Goal: Information Seeking & Learning: Learn about a topic

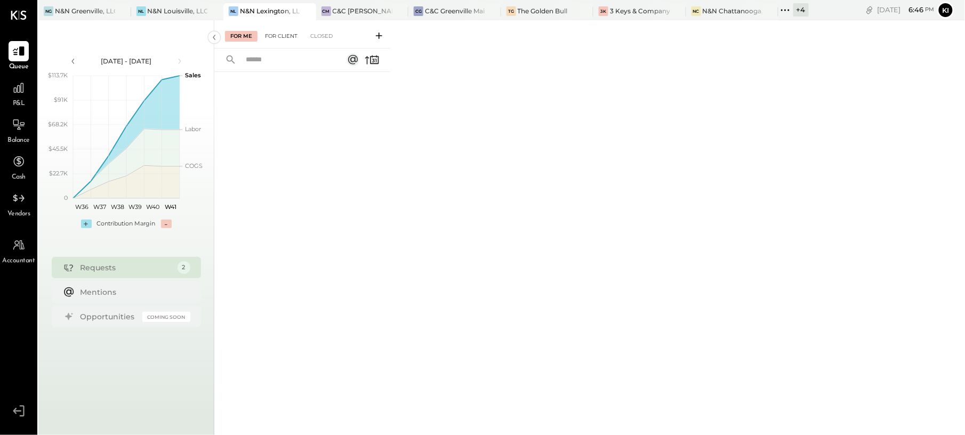
click at [280, 36] on div "For Client" at bounding box center [281, 36] width 43 height 11
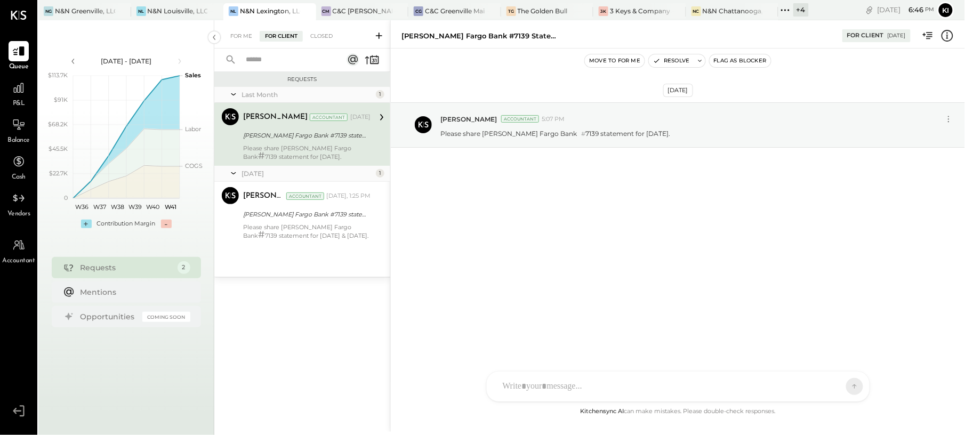
click at [325, 148] on div "Please share [PERSON_NAME] Fargo Bank # 7139 statement for [DATE]." at bounding box center [306, 152] width 127 height 16
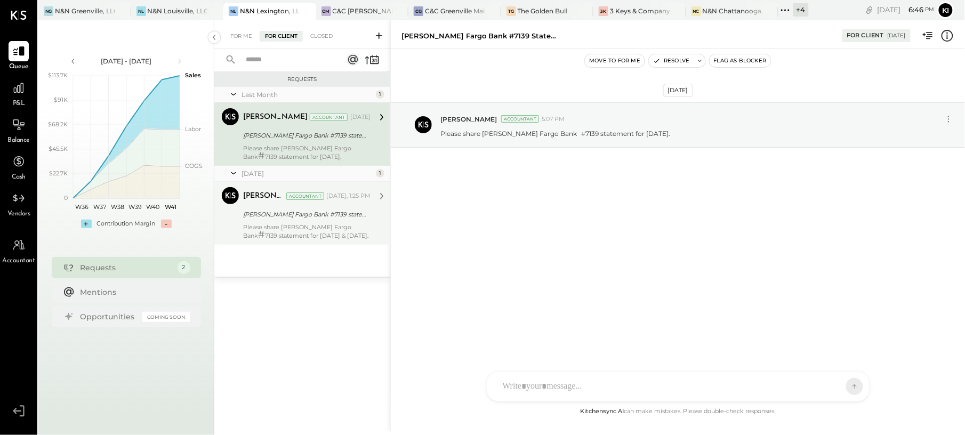
click at [318, 221] on div "Wells Fargo Bank #7139 statement for Aug & Sep 2025." at bounding box center [305, 214] width 124 height 13
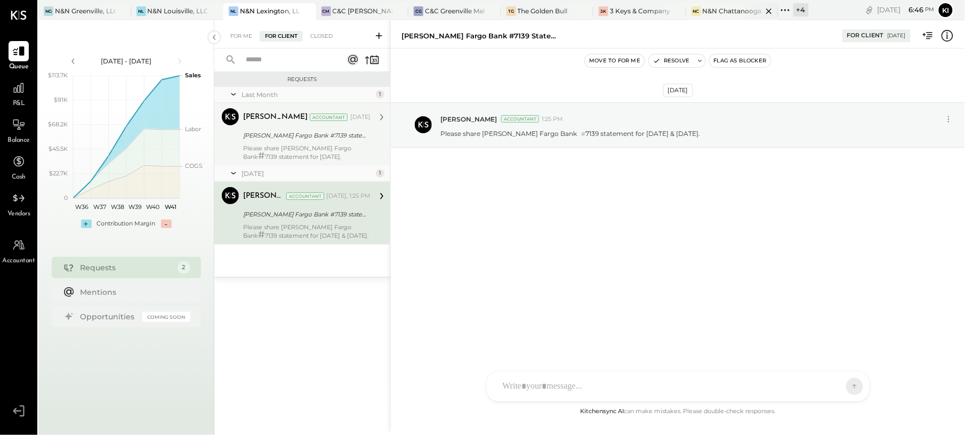
click at [724, 13] on div "N&N Chattanooga, LLC" at bounding box center [733, 10] width 60 height 9
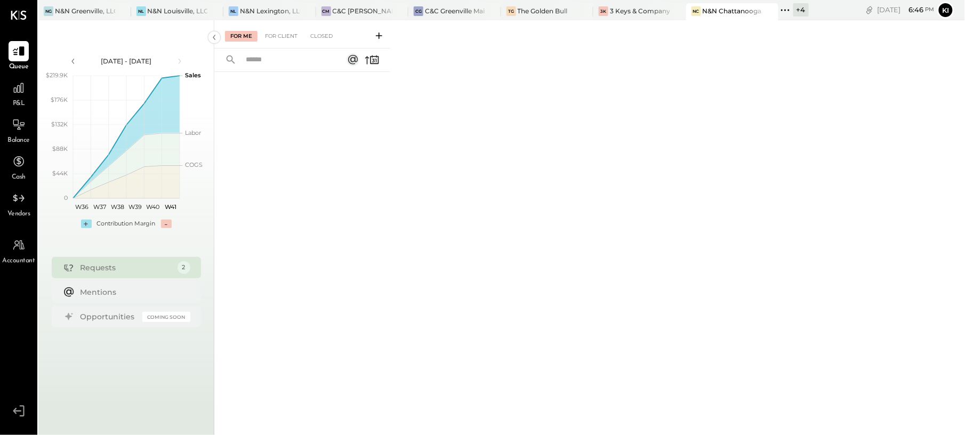
click at [294, 46] on div "For Me For Client Closed" at bounding box center [302, 34] width 176 height 28
click at [280, 30] on div "For Me For Client Closed" at bounding box center [302, 34] width 176 height 28
click at [288, 35] on div "For Client" at bounding box center [281, 36] width 43 height 11
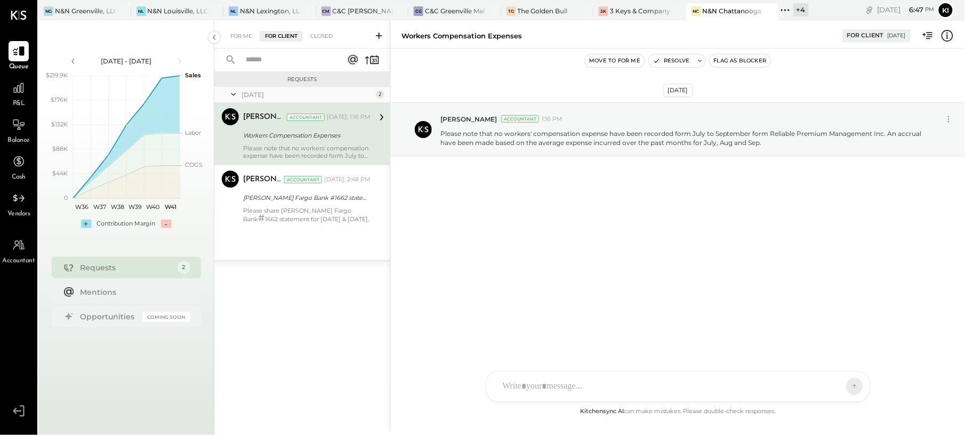
click at [479, 33] on div "Workers Compensation Expenses" at bounding box center [461, 36] width 121 height 10
copy div "Workers Compensation Expenses"
click at [508, 143] on p "Please note that no workers' compensation expense have been recorded form July …" at bounding box center [685, 138] width 491 height 18
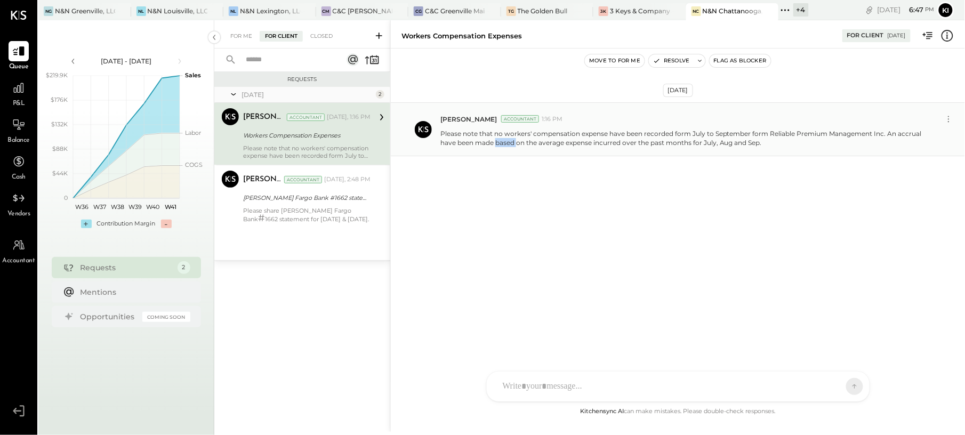
click at [508, 143] on p "Please note that no workers' compensation expense have been recorded form July …" at bounding box center [685, 138] width 491 height 18
copy p "Please note that no workers' compensation expense have been recorded form July …"
click at [549, 236] on div "Oct 8th, 2025 Kinjal Chauhan Accountant 1:16 PM Please note that no workers' co…" at bounding box center [678, 155] width 574 height 161
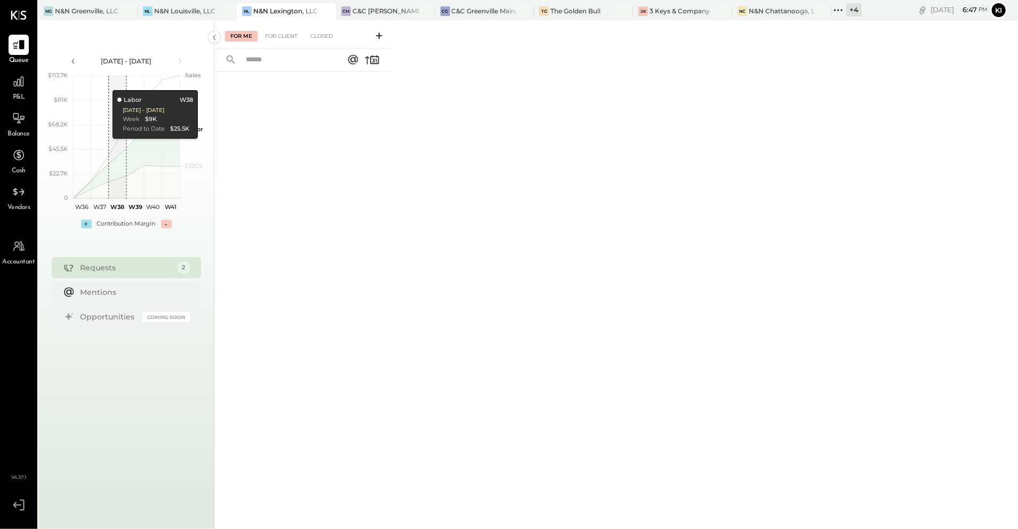
click at [850, 11] on div "+ 4" at bounding box center [853, 9] width 15 height 13
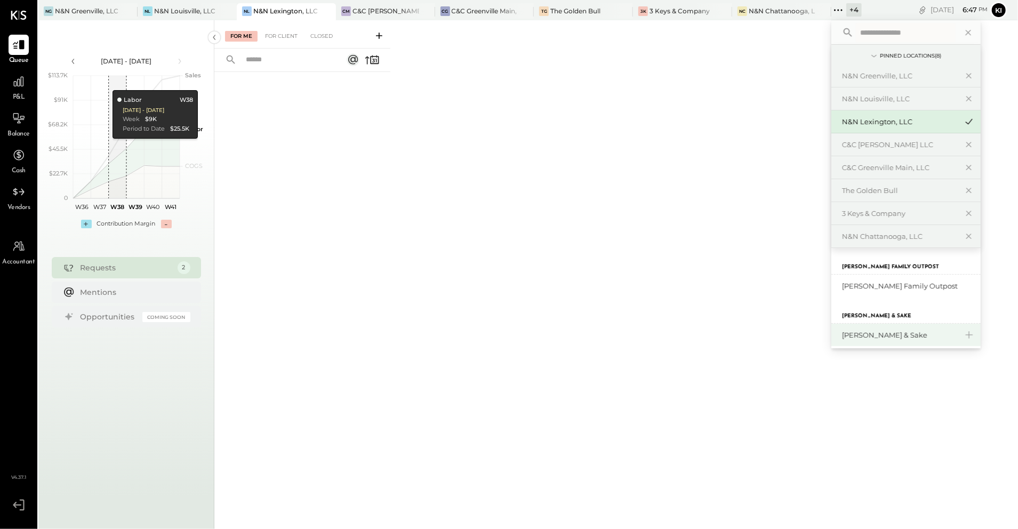
click at [895, 340] on div "[PERSON_NAME] & Sake" at bounding box center [899, 335] width 115 height 10
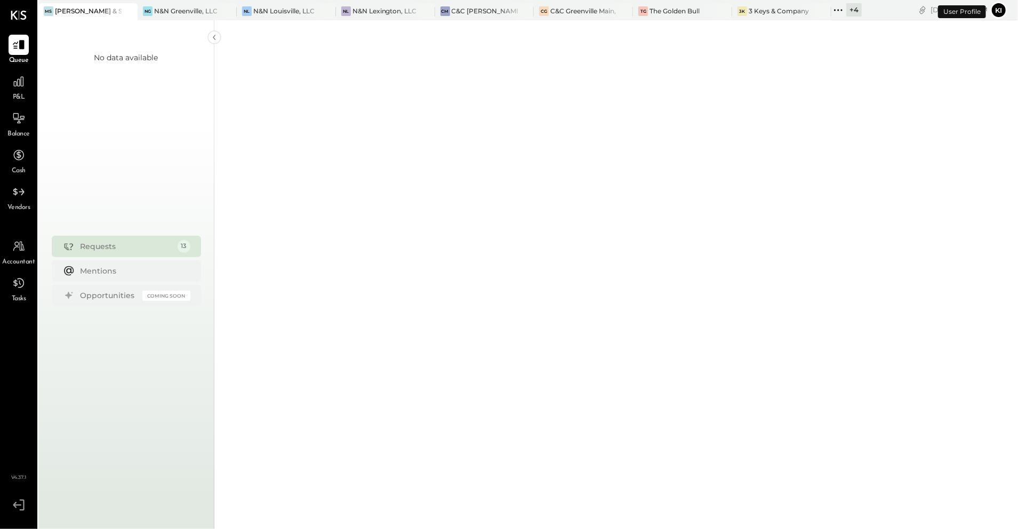
click at [845, 11] on icon at bounding box center [838, 10] width 14 height 14
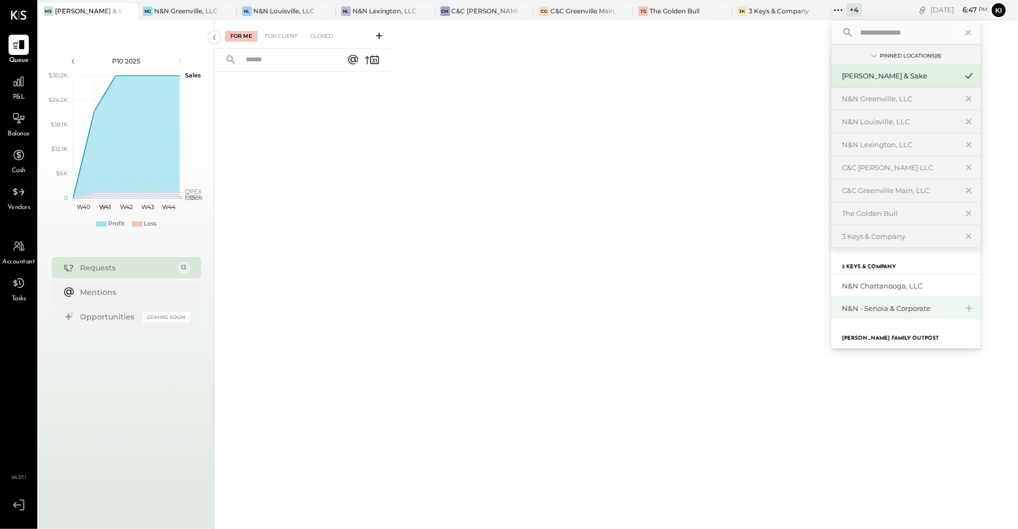
click at [894, 312] on div "N&N - Senoia & Corporate" at bounding box center [899, 308] width 115 height 10
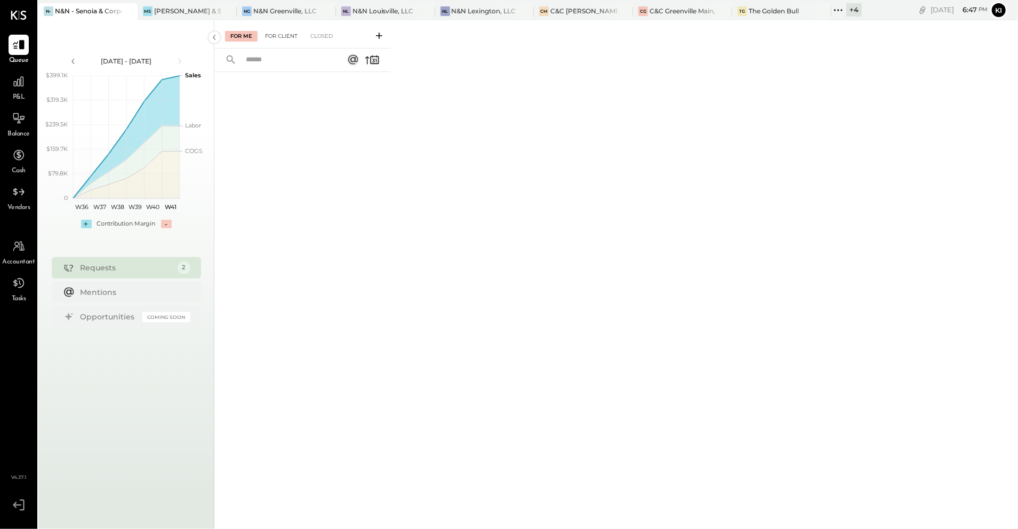
click at [290, 35] on div "For Client" at bounding box center [281, 36] width 43 height 11
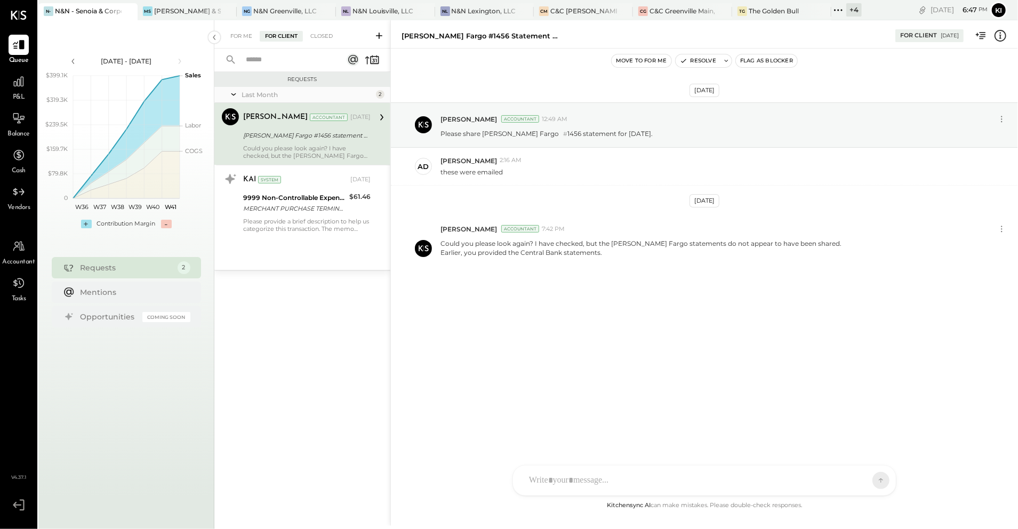
click at [376, 38] on icon at bounding box center [379, 35] width 11 height 11
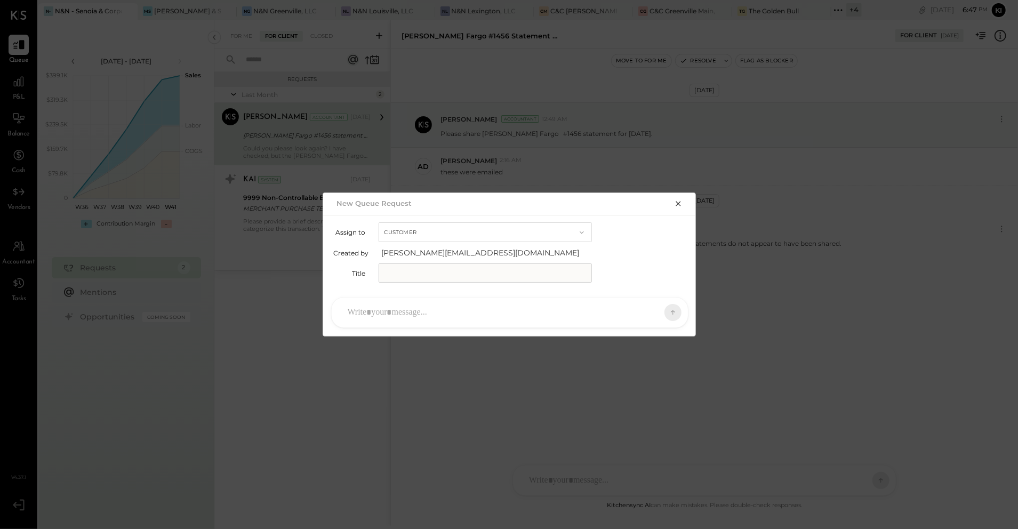
click at [428, 264] on input "text" at bounding box center [485, 272] width 213 height 19
paste input "**********"
type input "**********"
click at [372, 301] on div at bounding box center [500, 312] width 316 height 23
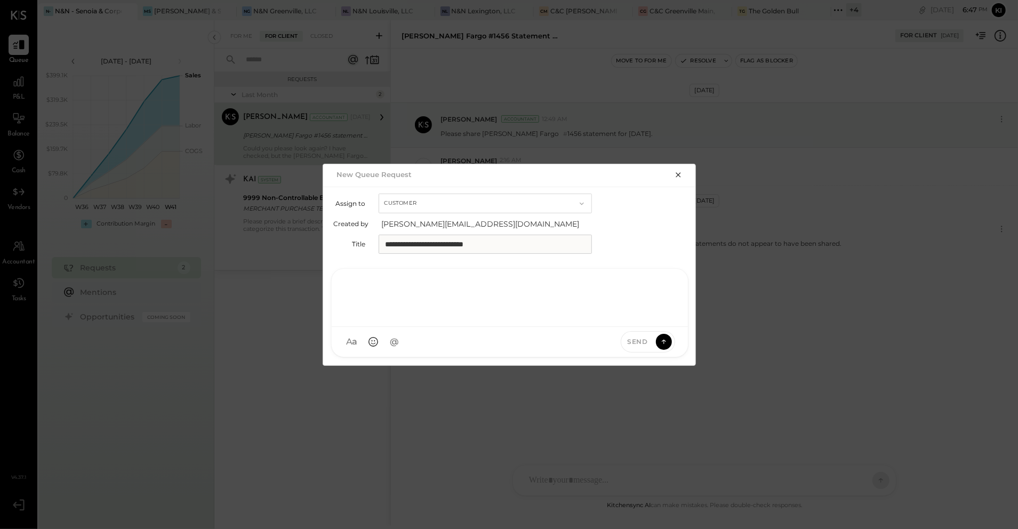
paste div
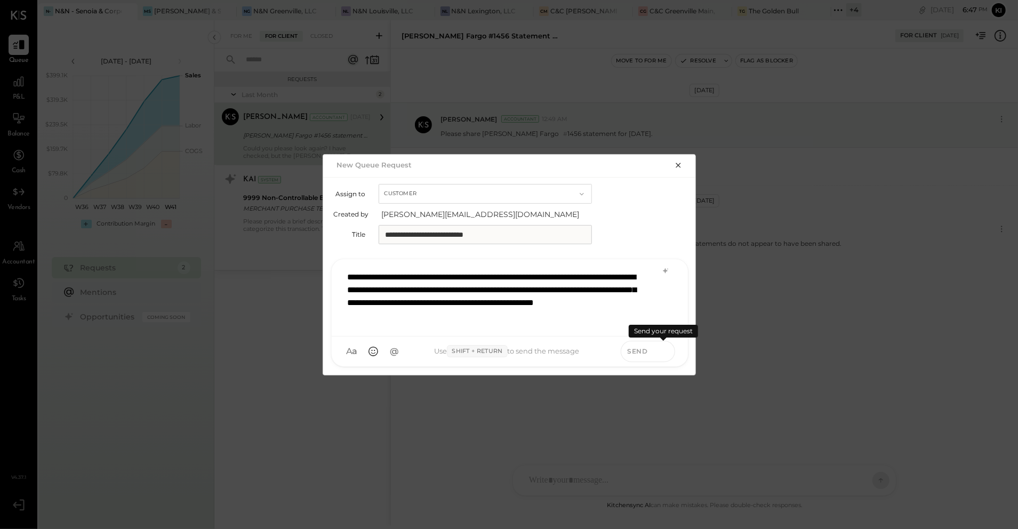
click at [666, 349] on icon at bounding box center [664, 351] width 10 height 11
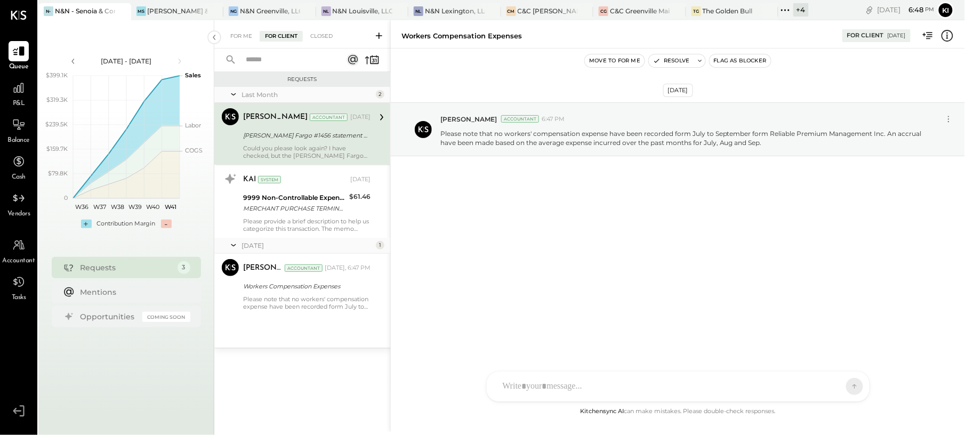
click at [290, 141] on div "[PERSON_NAME] Fargo #1456 statement for [DATE]." at bounding box center [305, 135] width 124 height 11
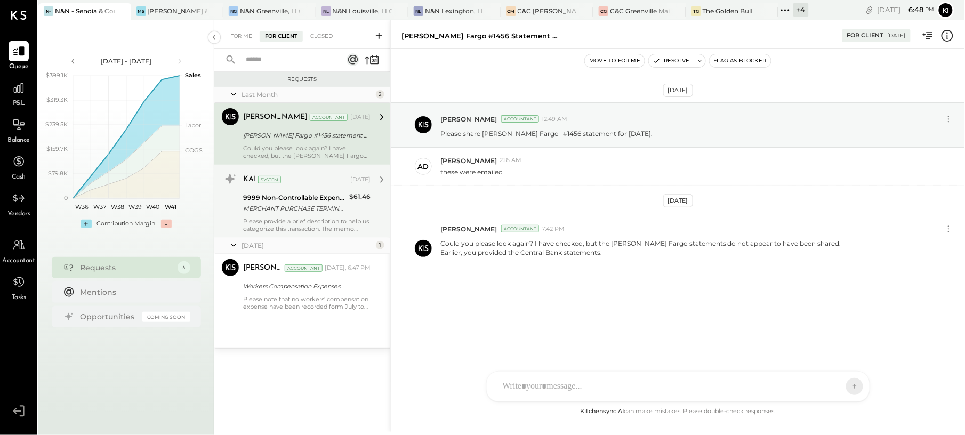
click at [327, 218] on div "Please provide a brief description to help us categorize this transaction. The …" at bounding box center [306, 225] width 127 height 15
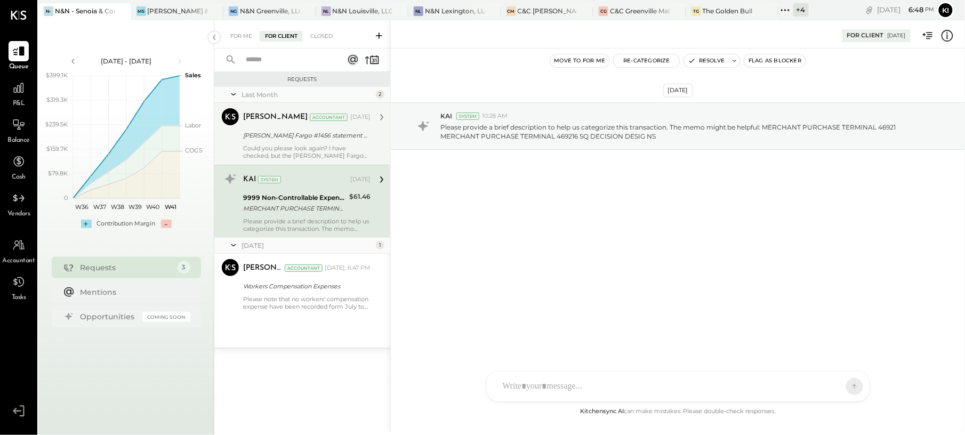
click at [301, 138] on div "[PERSON_NAME] Fargo #1456 statement for [DATE]." at bounding box center [305, 135] width 124 height 11
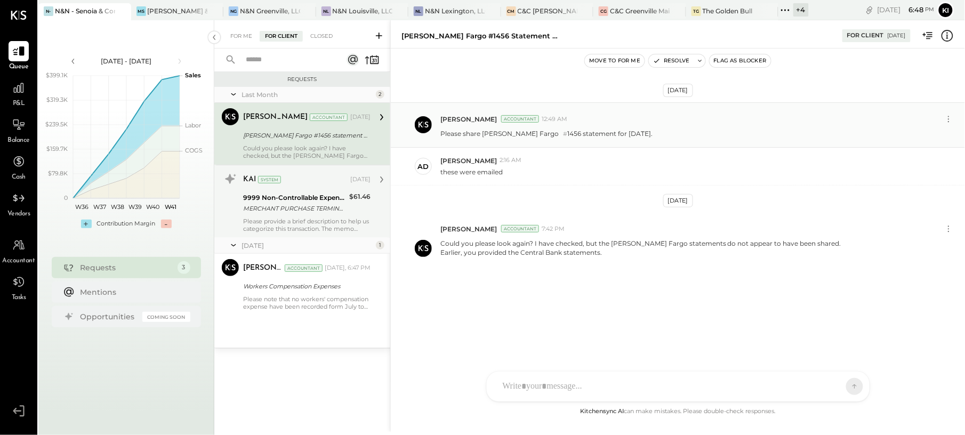
click at [567, 135] on p "Please share [PERSON_NAME] Fargo # 1456 statement for [DATE]." at bounding box center [546, 134] width 212 height 10
copy p "Please share [PERSON_NAME] Fargo # 1456 statement for [DATE]."
click at [380, 37] on icon at bounding box center [379, 35] width 11 height 11
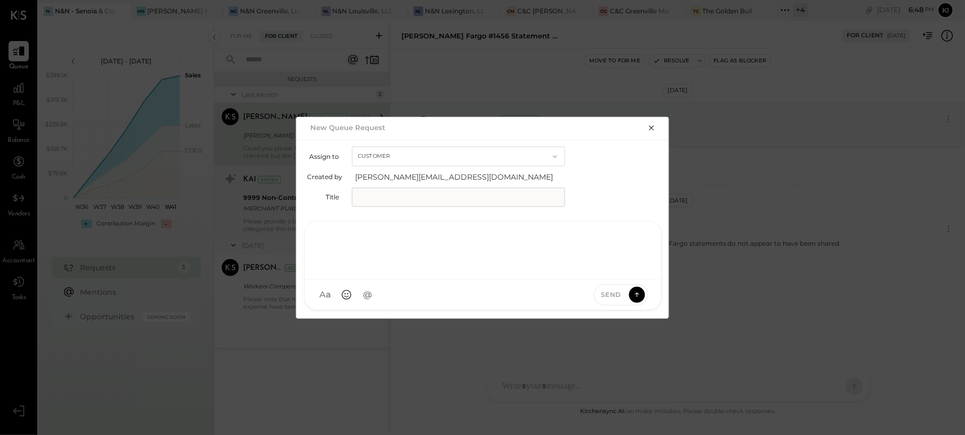
click at [520, 256] on div at bounding box center [483, 249] width 335 height 43
paste div
click at [538, 240] on div "**********" at bounding box center [483, 249] width 334 height 43
click at [438, 197] on input "text" at bounding box center [458, 197] width 213 height 19
paste input "**********"
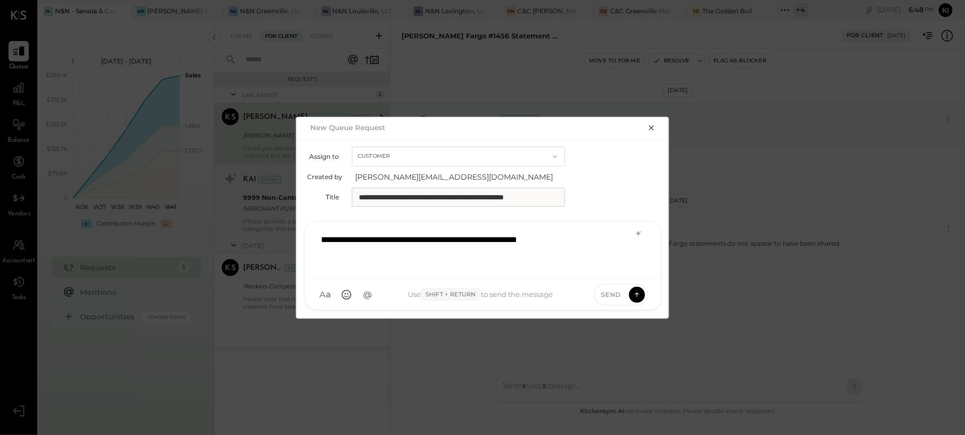
scroll to position [0, 9]
click at [405, 198] on input "**********" at bounding box center [458, 197] width 213 height 20
click at [397, 197] on input "**********" at bounding box center [458, 197] width 213 height 20
click at [497, 200] on input "**********" at bounding box center [458, 197] width 213 height 20
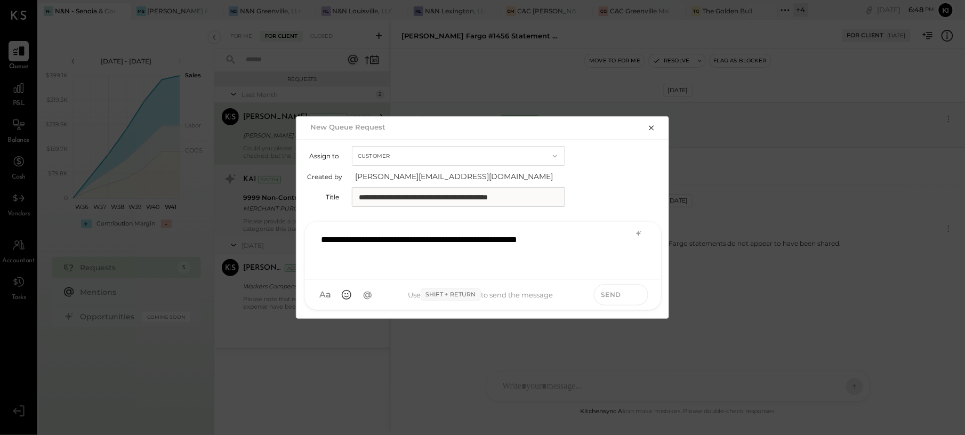
type input "**********"
click at [638, 291] on icon at bounding box center [637, 294] width 10 height 11
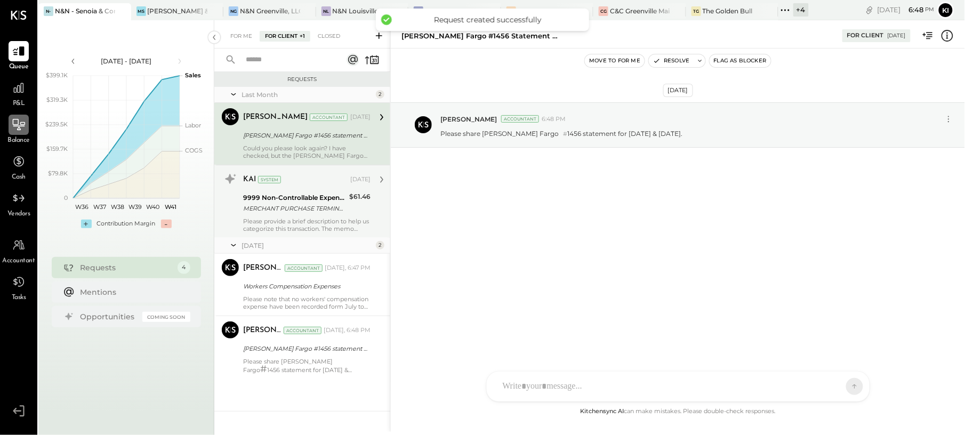
click at [20, 127] on icon at bounding box center [19, 125] width 14 height 14
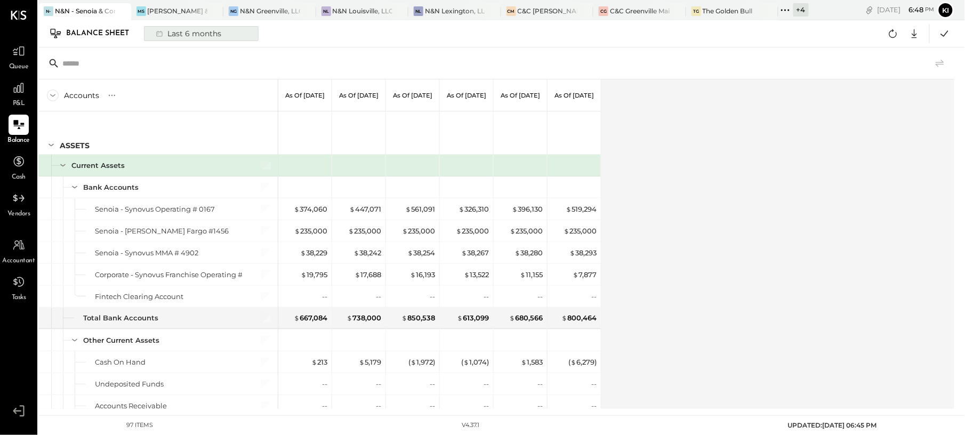
click at [193, 35] on div "Last 6 months" at bounding box center [188, 34] width 76 height 14
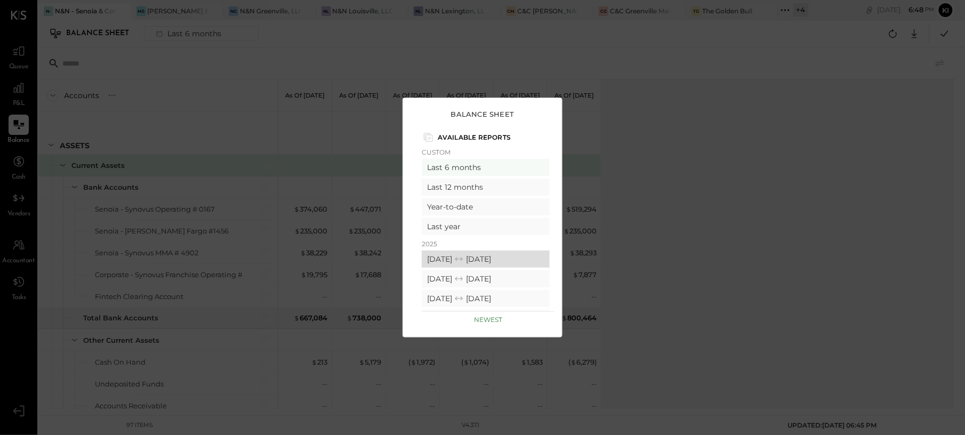
click at [457, 260] on div "[DATE] [DATE]" at bounding box center [486, 259] width 128 height 17
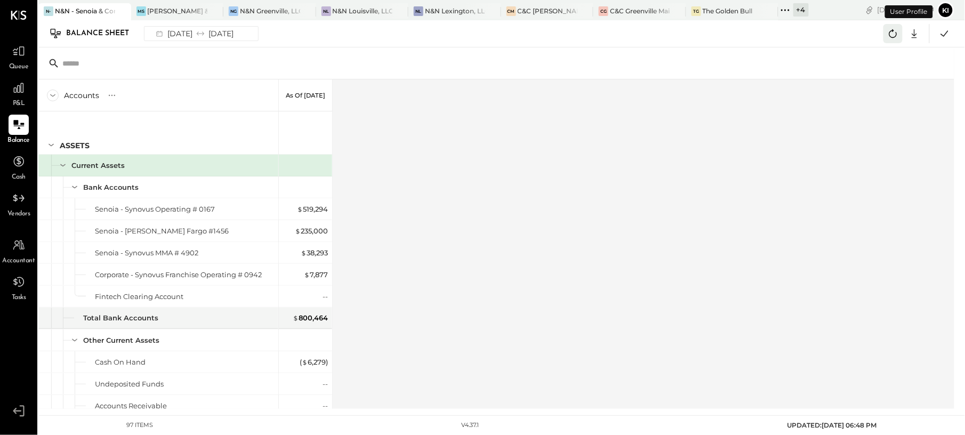
click at [886, 36] on icon at bounding box center [893, 34] width 14 height 14
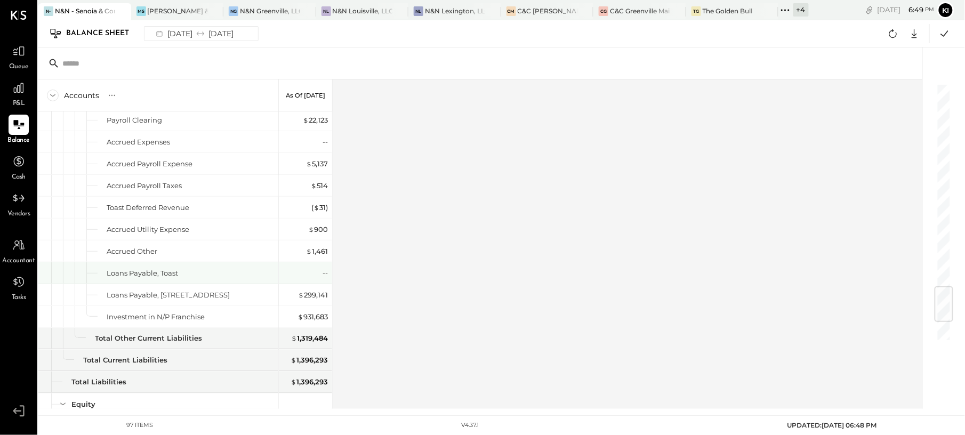
scroll to position [1865, 0]
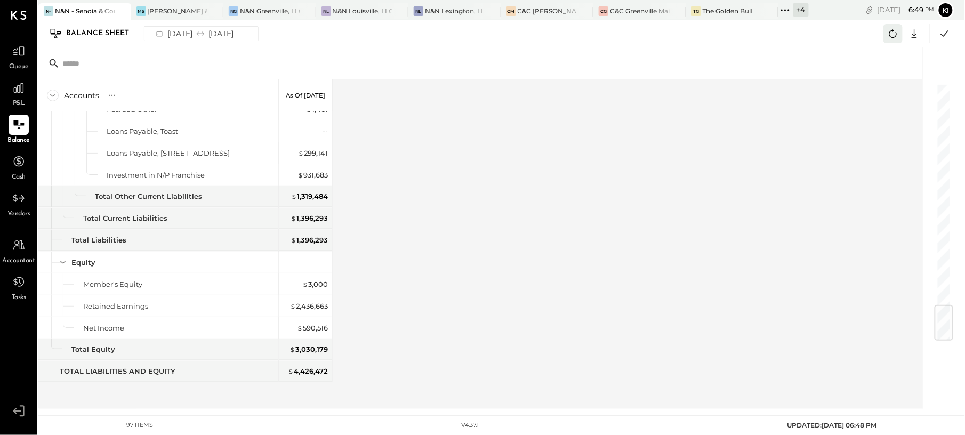
click at [901, 33] on button at bounding box center [893, 33] width 19 height 19
click at [914, 33] on icon at bounding box center [914, 34] width 14 height 14
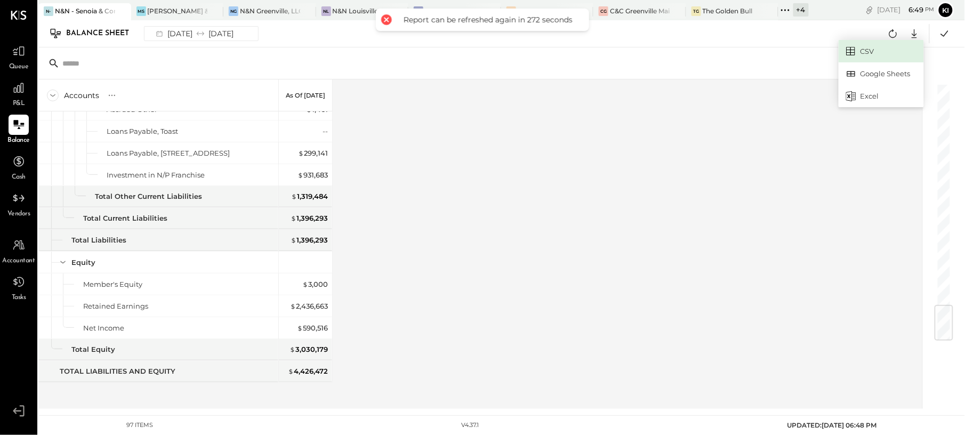
click at [871, 50] on link "CSV" at bounding box center [881, 51] width 85 height 22
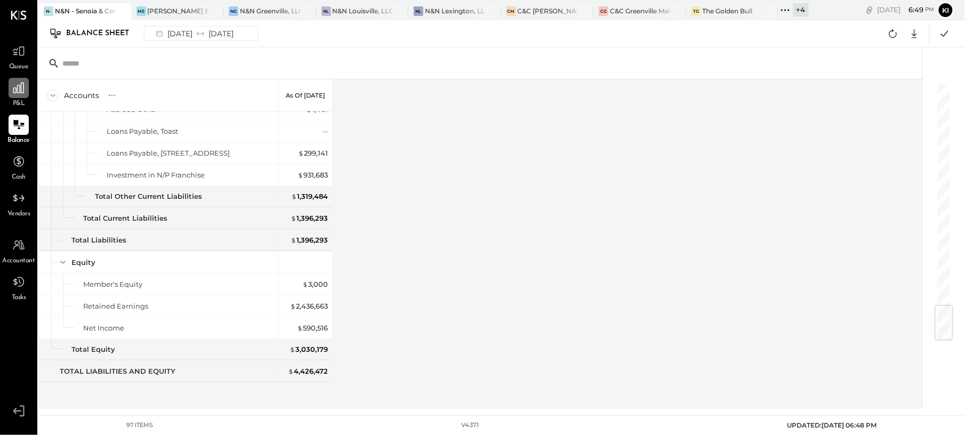
click at [19, 94] on icon at bounding box center [19, 88] width 14 height 14
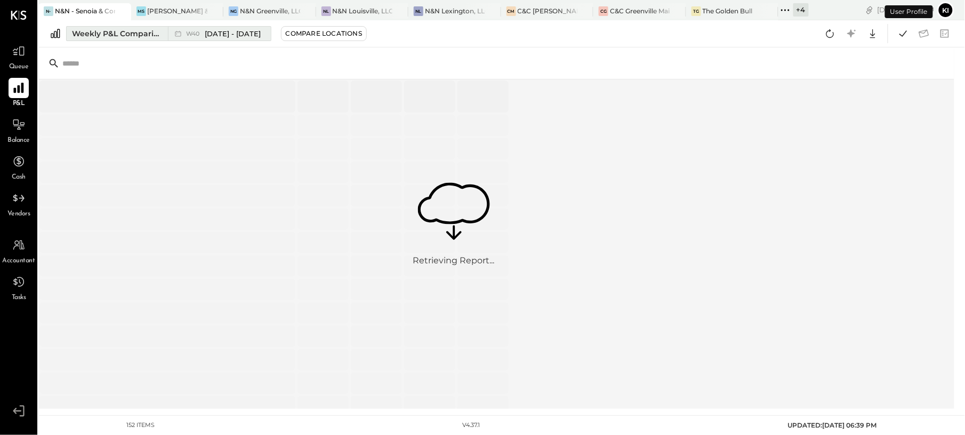
click at [125, 32] on div "Weekly P&L Comparison" at bounding box center [117, 33] width 90 height 11
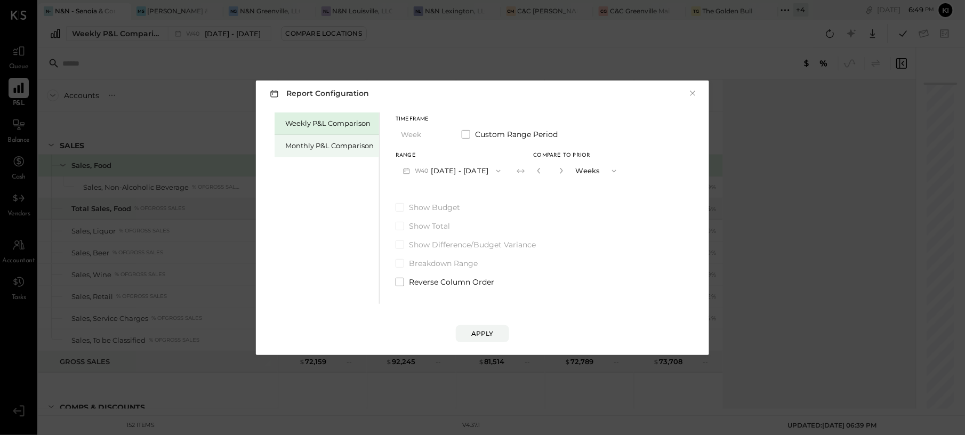
drag, startPoint x: 278, startPoint y: 149, endPoint x: 290, endPoint y: 150, distance: 11.7
click at [279, 149] on div "Monthly P&L Comparison" at bounding box center [327, 146] width 105 height 22
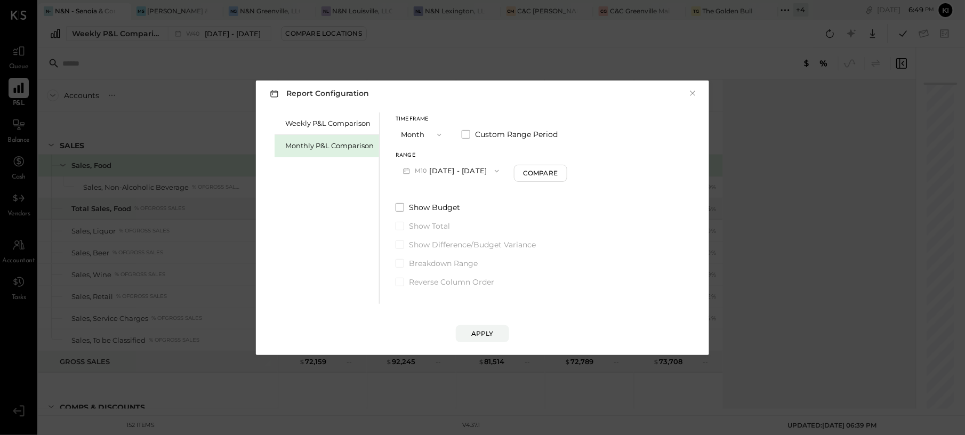
click at [465, 173] on button "M10 [DATE] - [DATE]" at bounding box center [451, 171] width 111 height 20
click at [464, 199] on div "M09 [DATE] - [DATE]" at bounding box center [457, 195] width 122 height 22
click at [541, 175] on div "Compare" at bounding box center [542, 172] width 35 height 9
click at [560, 170] on icon "button" at bounding box center [561, 171] width 3 height 6
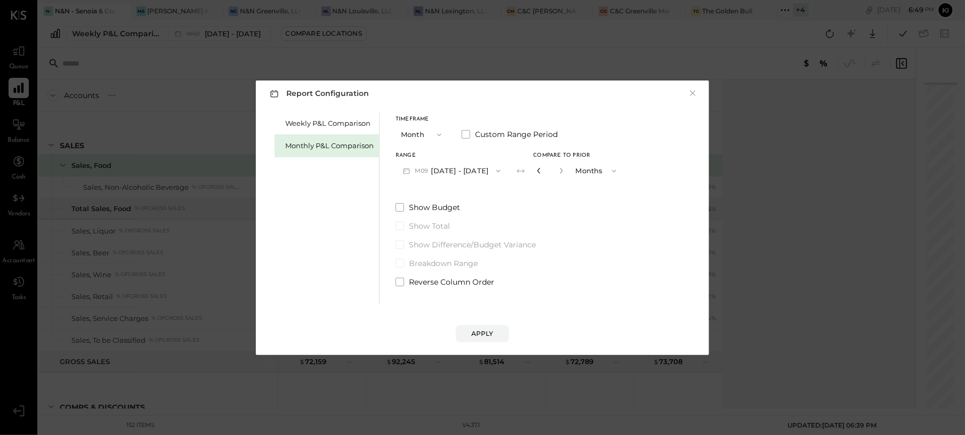
click at [537, 170] on icon "button" at bounding box center [538, 171] width 3 height 6
type input "*"
click at [481, 334] on div "Apply" at bounding box center [482, 333] width 22 height 9
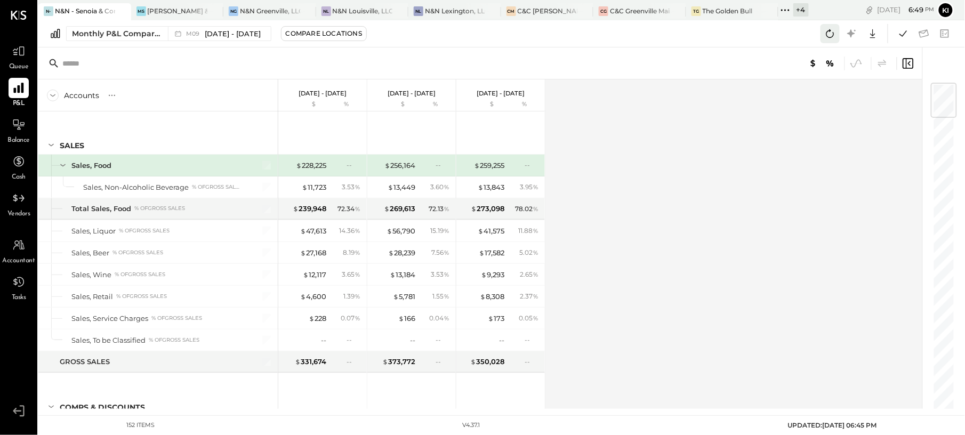
click at [828, 30] on icon at bounding box center [830, 34] width 14 height 14
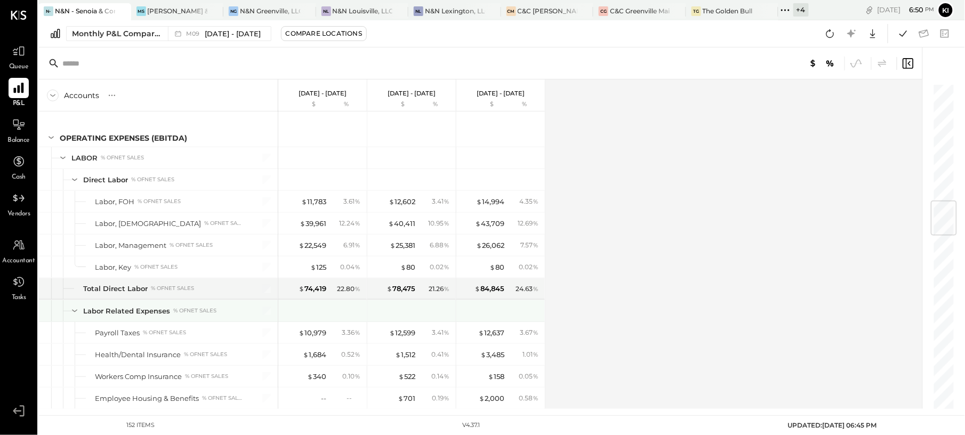
scroll to position [995, 0]
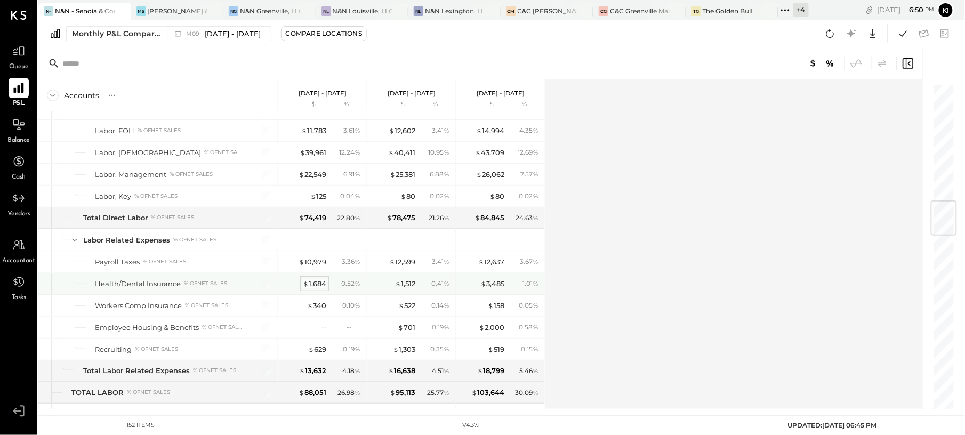
click at [320, 289] on div "$ 1,684" at bounding box center [314, 284] width 23 height 10
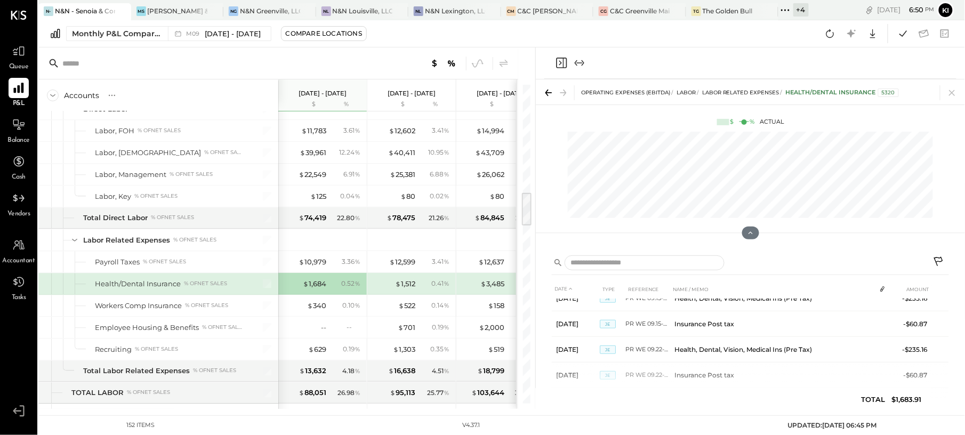
scroll to position [230, 0]
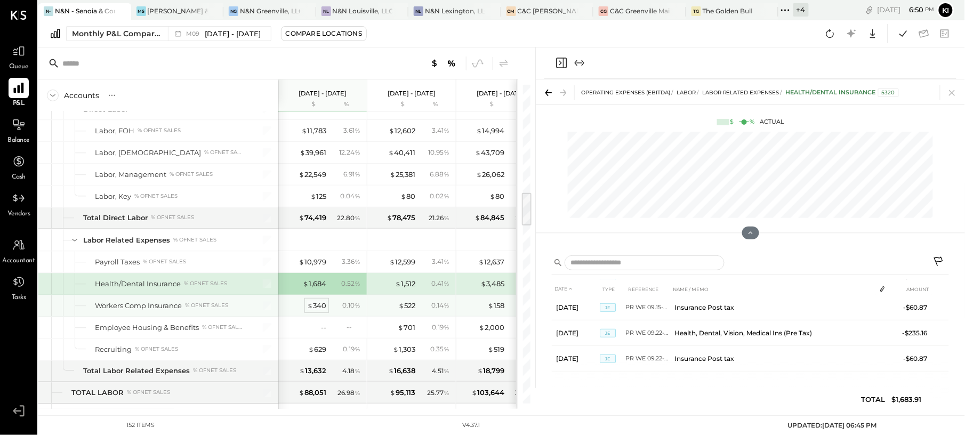
click at [314, 311] on div "$ 340" at bounding box center [316, 306] width 19 height 10
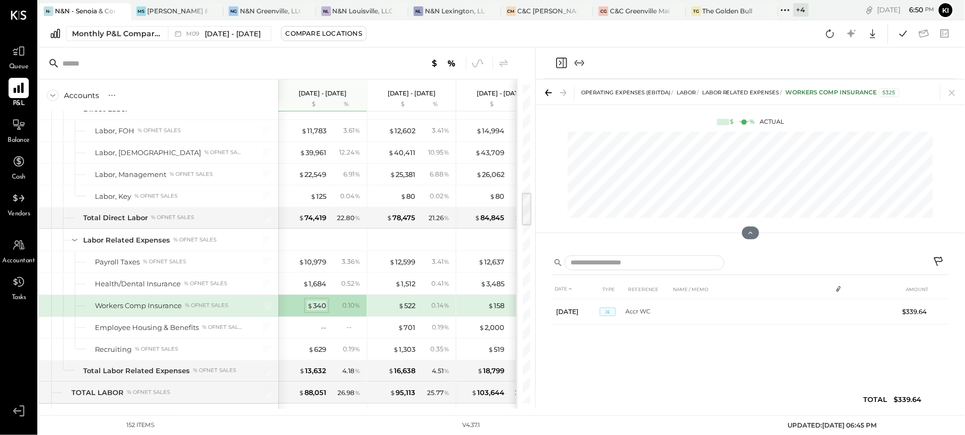
scroll to position [0, 0]
click at [318, 355] on div "$ 629" at bounding box center [317, 349] width 18 height 10
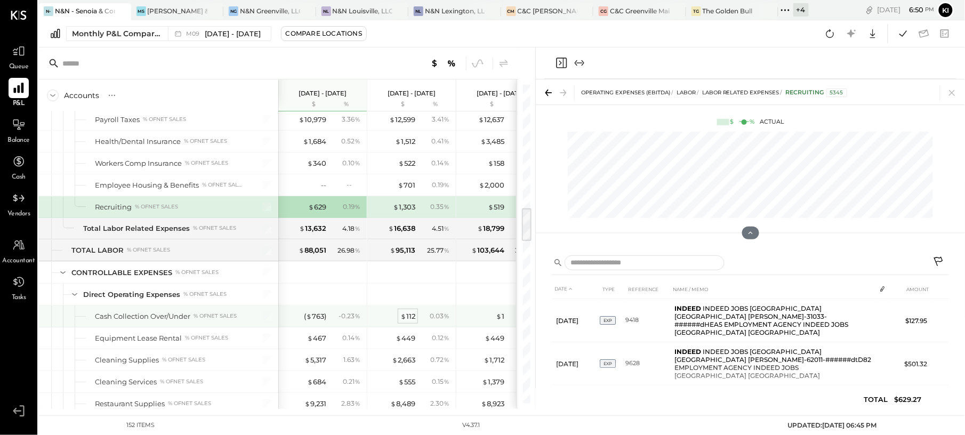
scroll to position [1280, 0]
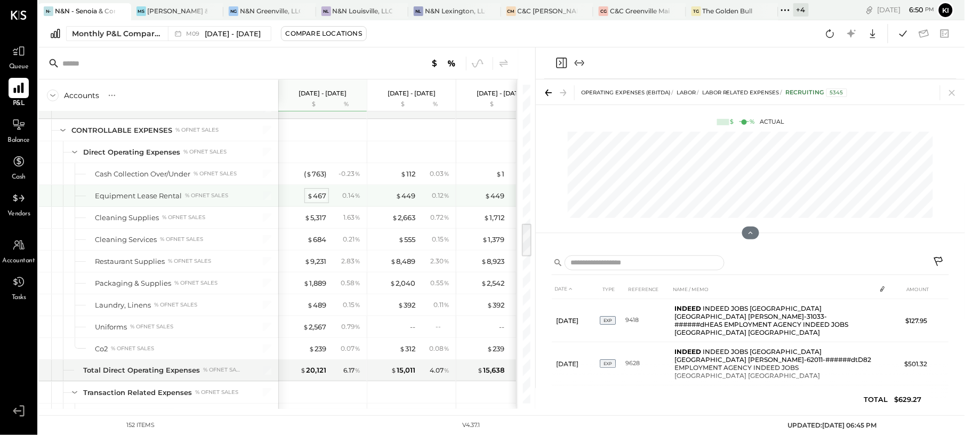
click at [316, 201] on div "$ 467" at bounding box center [316, 196] width 19 height 10
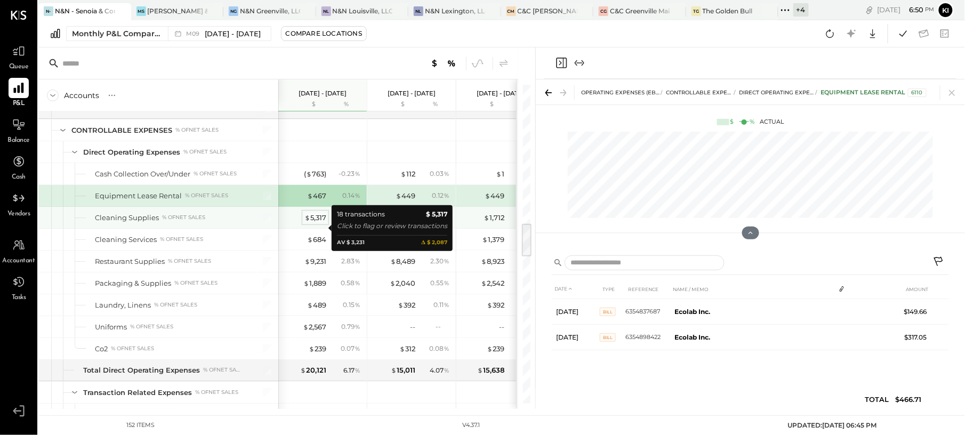
click at [322, 223] on div "$ 5,317" at bounding box center [315, 218] width 22 height 10
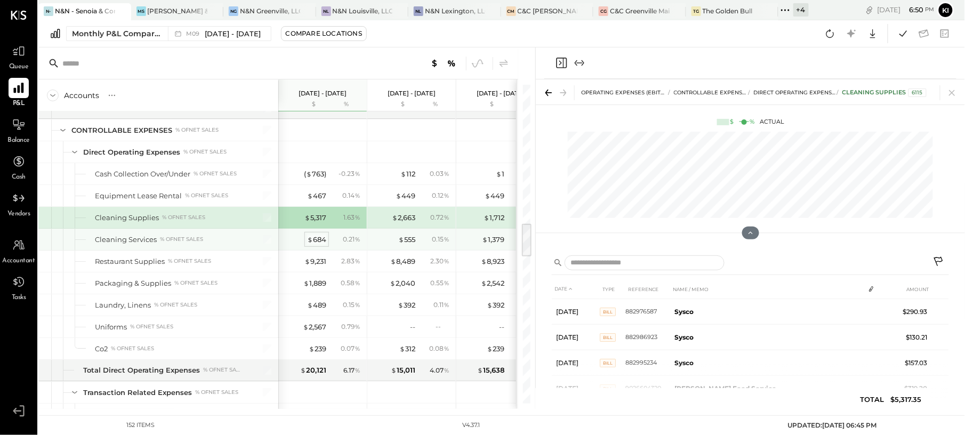
click at [320, 245] on div "$ 684" at bounding box center [316, 240] width 19 height 10
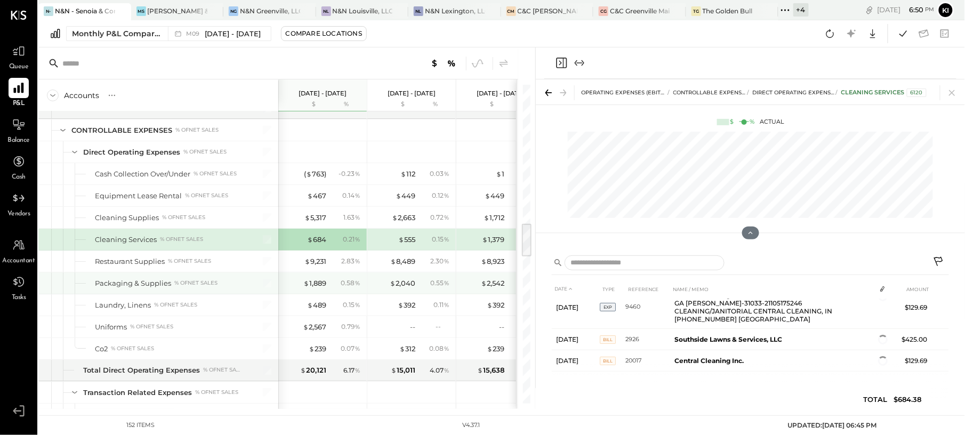
scroll to position [18, 0]
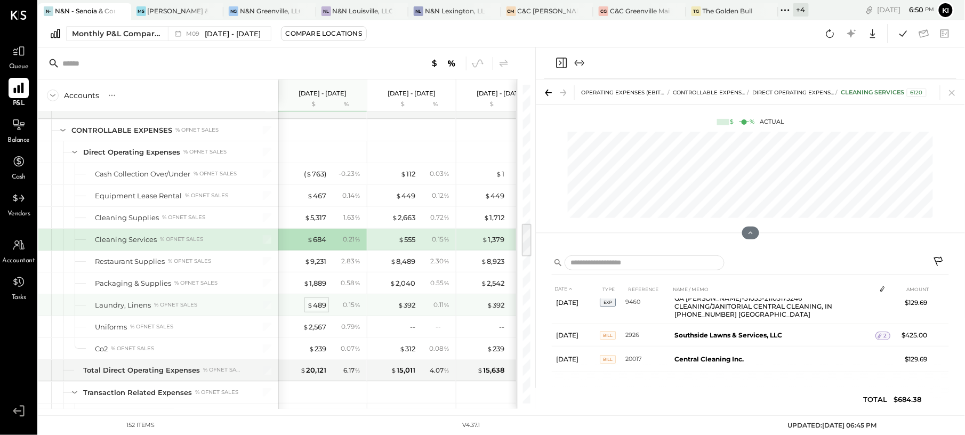
click at [318, 310] on div "$ 489" at bounding box center [316, 305] width 19 height 10
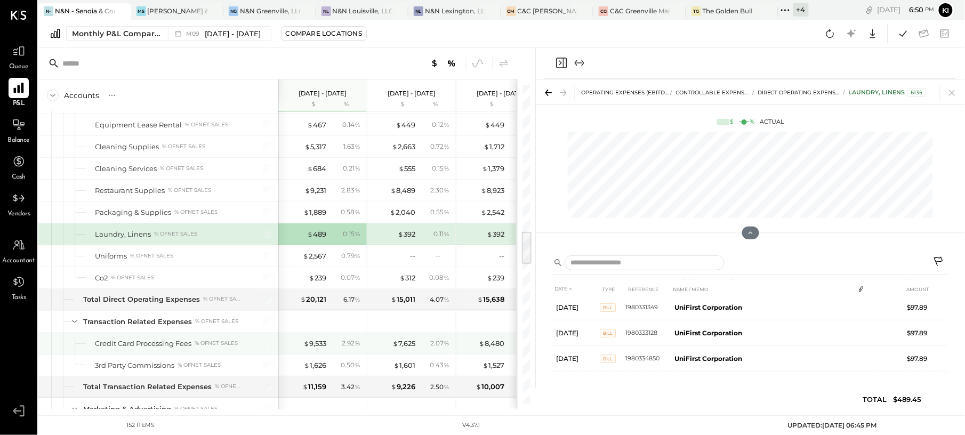
scroll to position [35, 0]
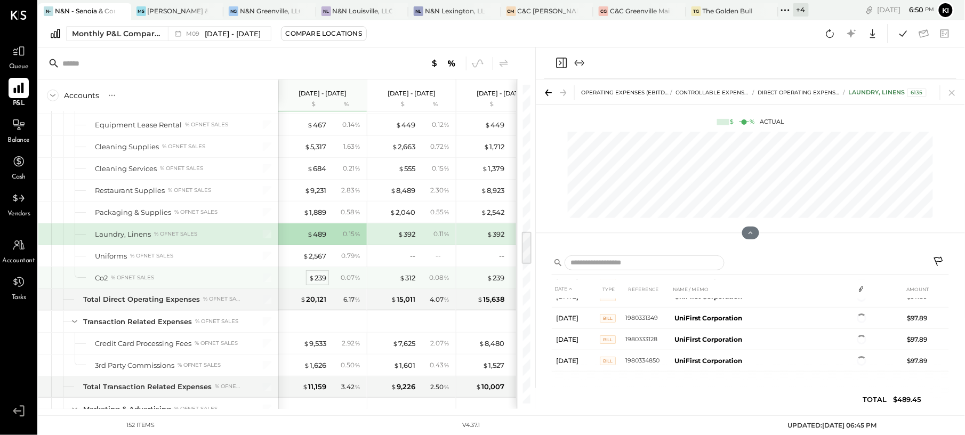
click at [318, 283] on div "$ 239" at bounding box center [318, 278] width 18 height 10
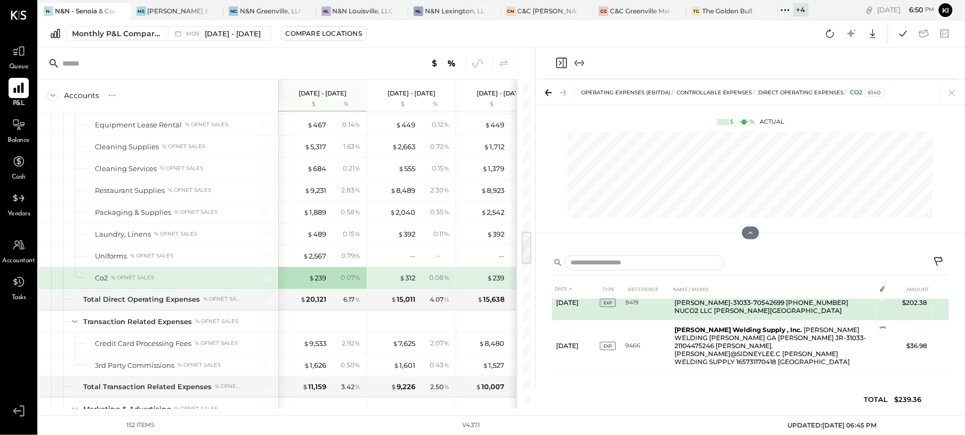
scroll to position [0, 0]
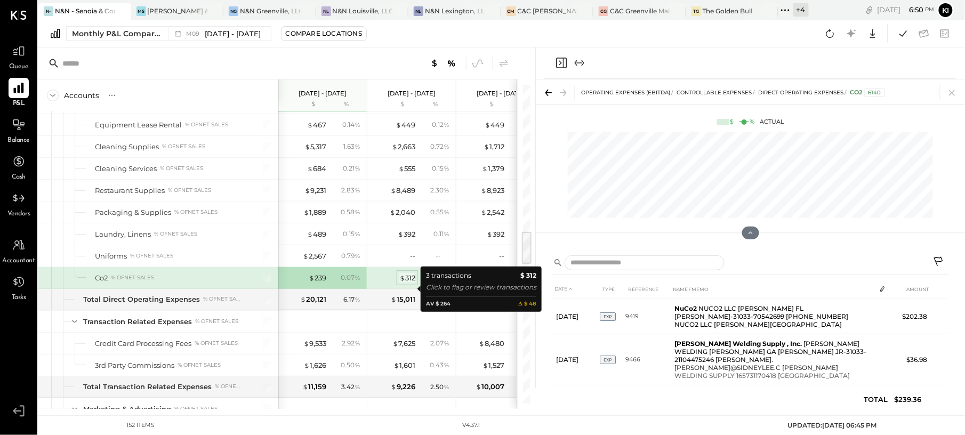
click at [407, 283] on div "$ 312" at bounding box center [407, 278] width 16 height 10
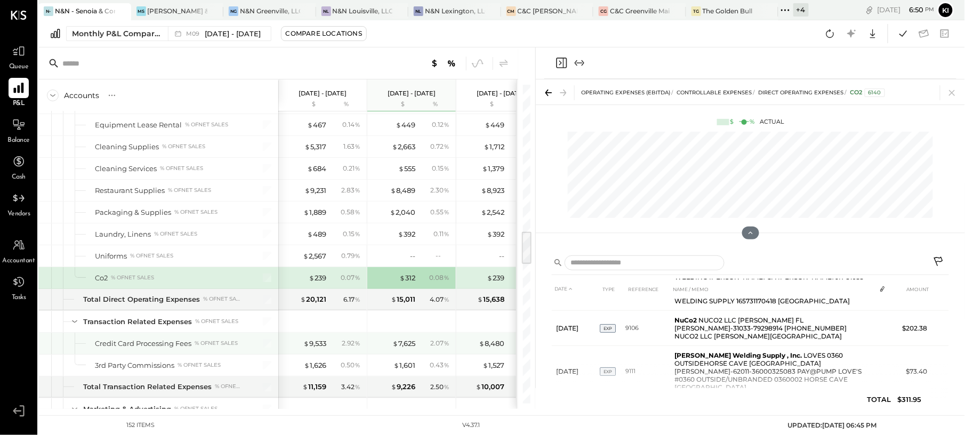
scroll to position [1421, 0]
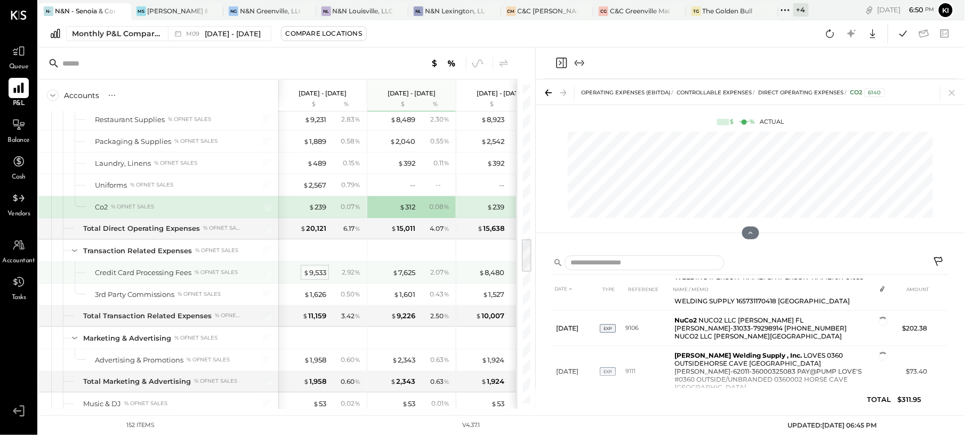
click at [315, 278] on div "$ 9,533" at bounding box center [314, 273] width 23 height 10
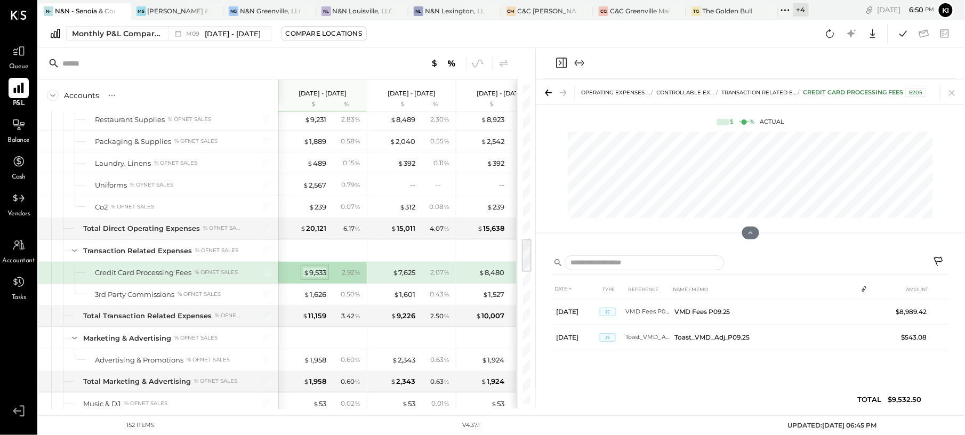
scroll to position [0, 0]
drag, startPoint x: 327, startPoint y: 303, endPoint x: 316, endPoint y: 312, distance: 14.1
click at [326, 304] on div "$ 1,626 0.50 %" at bounding box center [324, 294] width 80 height 21
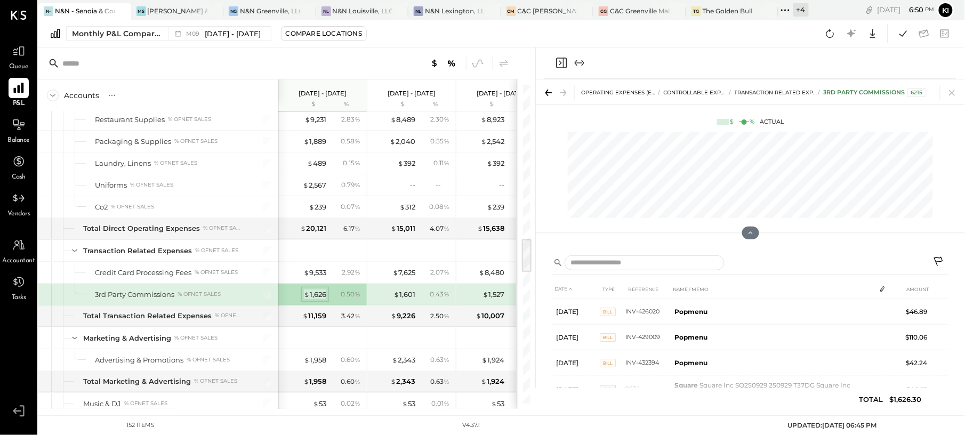
click at [319, 300] on div "$ 1,626" at bounding box center [315, 295] width 22 height 10
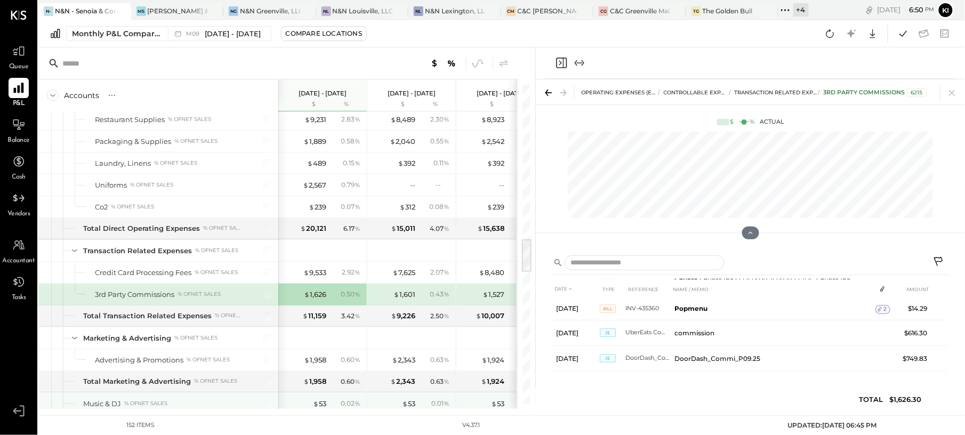
scroll to position [1493, 0]
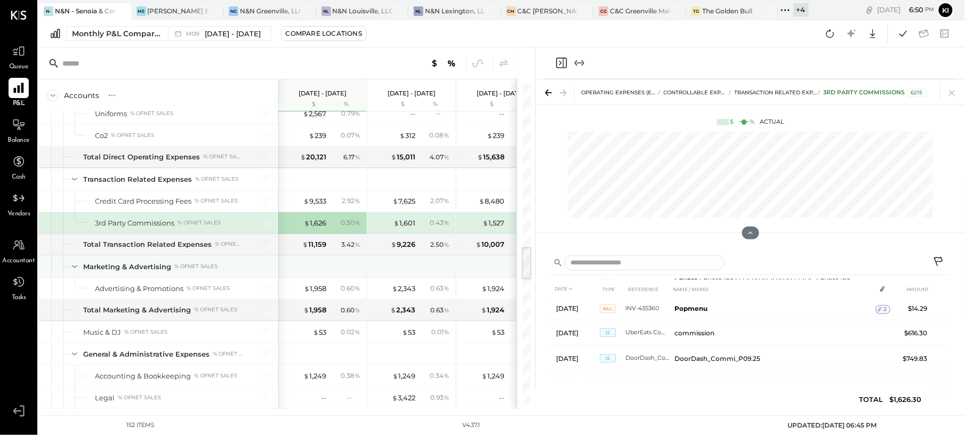
click at [311, 277] on div at bounding box center [324, 266] width 80 height 21
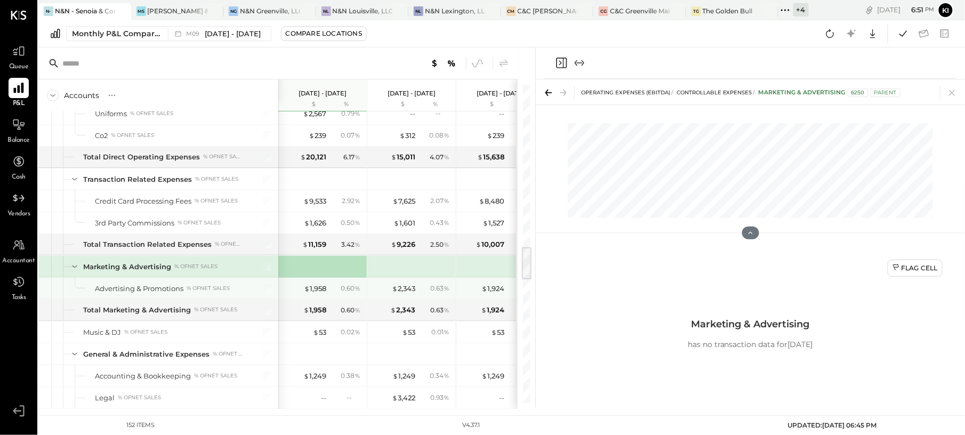
click at [315, 293] on div "$ 1,958 0.60 %" at bounding box center [324, 288] width 80 height 21
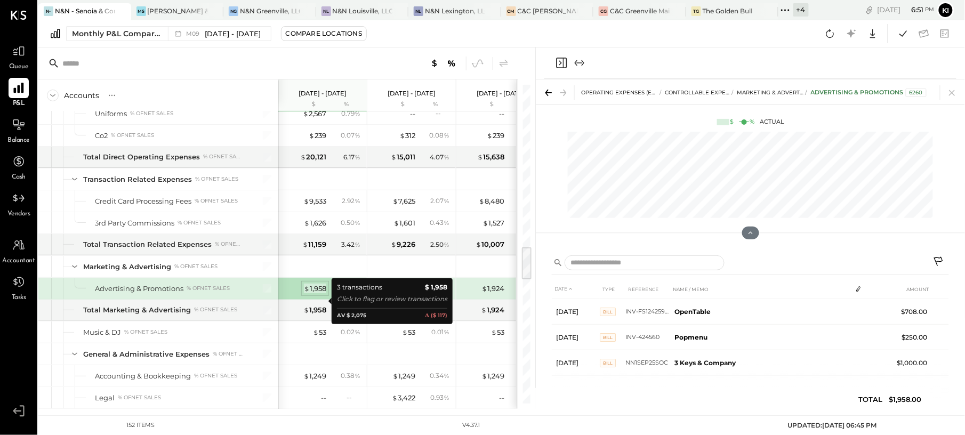
click at [316, 294] on div "$ 1,958" at bounding box center [315, 289] width 22 height 10
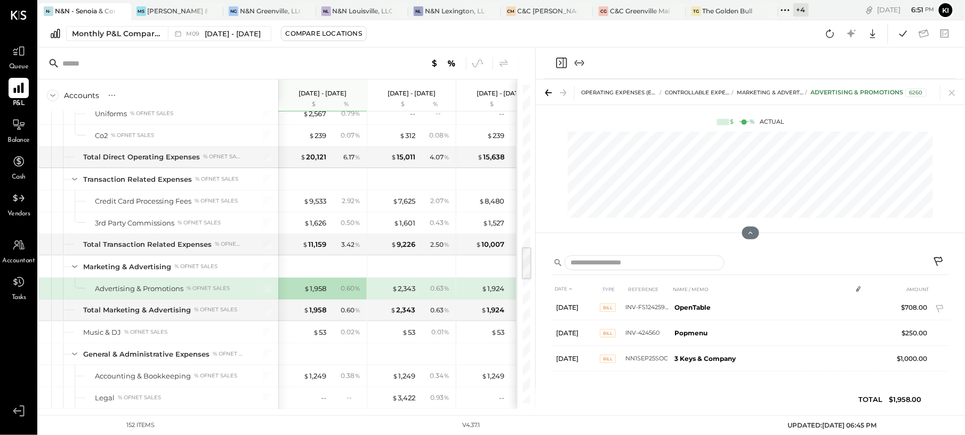
scroll to position [5, 0]
click at [395, 293] on span "$" at bounding box center [395, 288] width 6 height 9
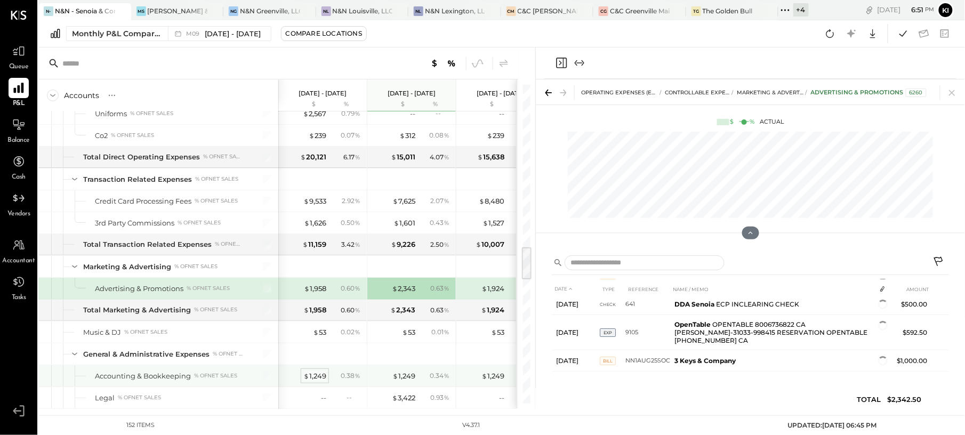
scroll to position [27, 0]
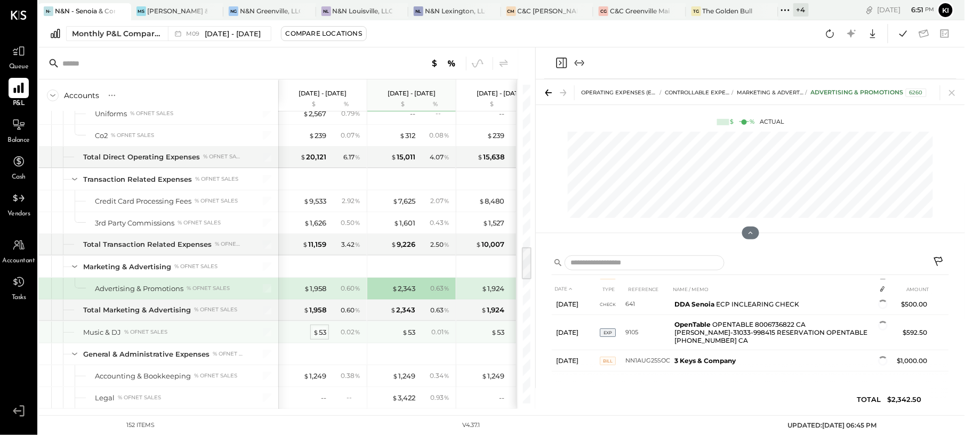
click at [318, 338] on div "$ 53" at bounding box center [319, 332] width 13 height 10
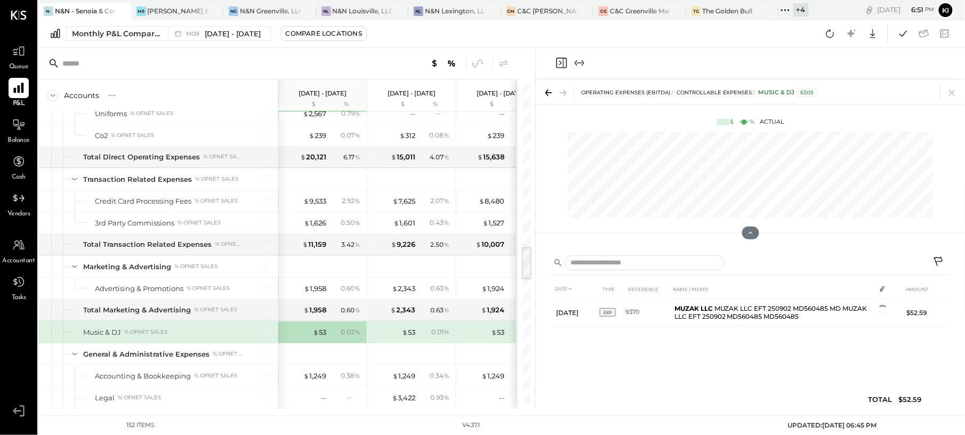
scroll to position [0, 0]
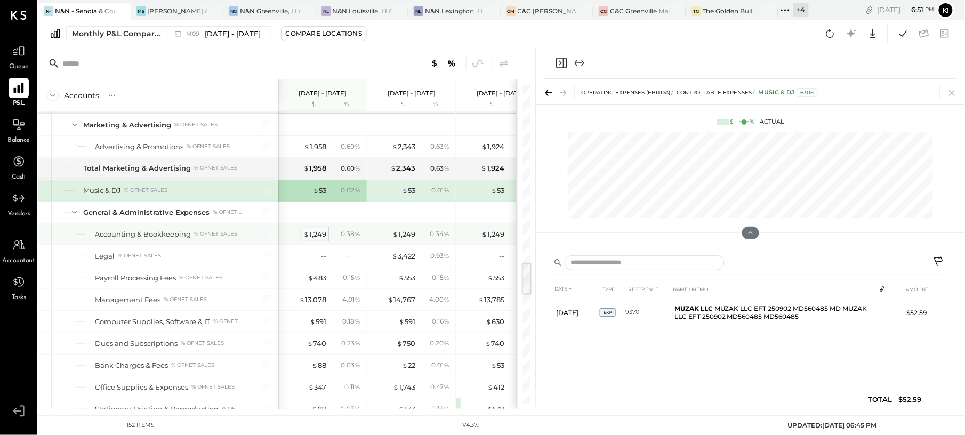
click at [319, 239] on div "$ 1,249" at bounding box center [314, 234] width 23 height 10
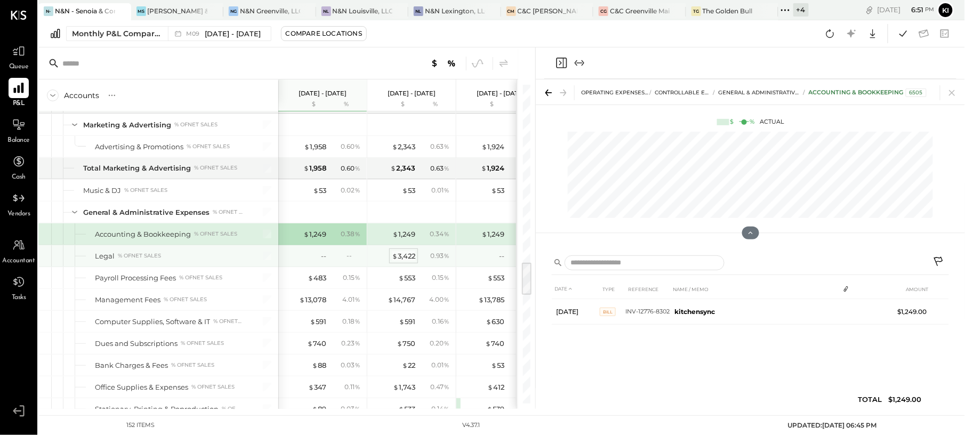
click at [413, 261] on div "$ 3,422" at bounding box center [403, 256] width 23 height 10
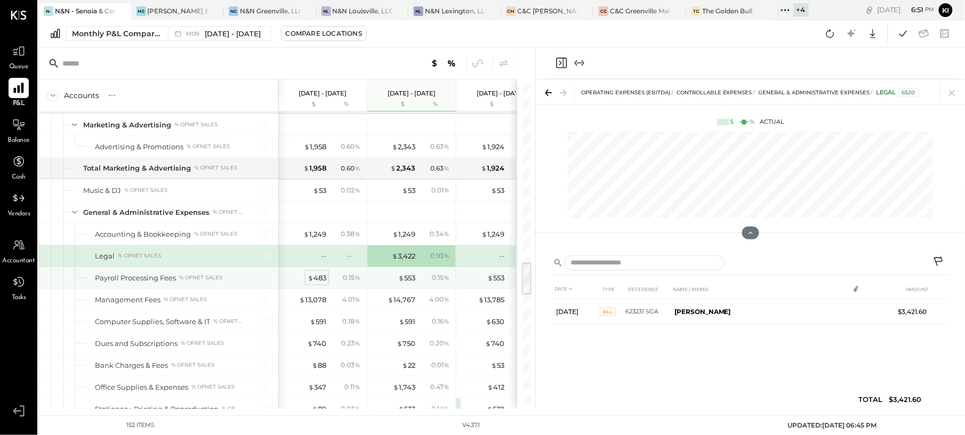
click at [317, 283] on div "$ 483" at bounding box center [317, 278] width 19 height 10
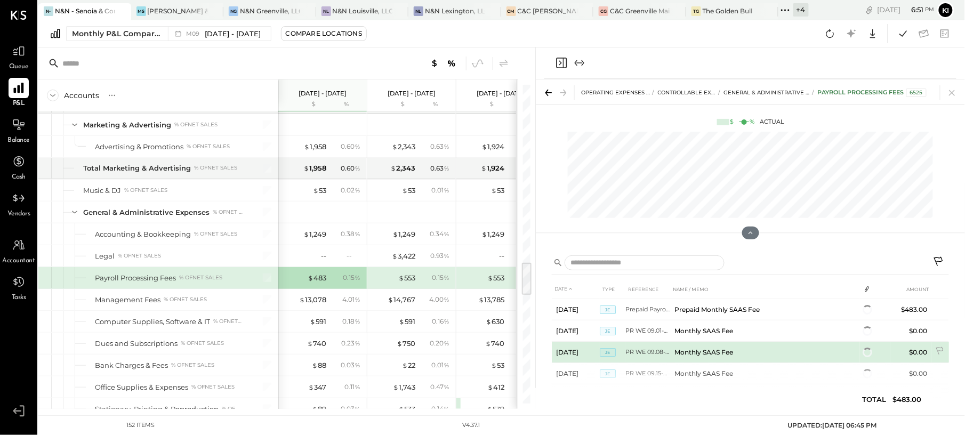
scroll to position [13, 0]
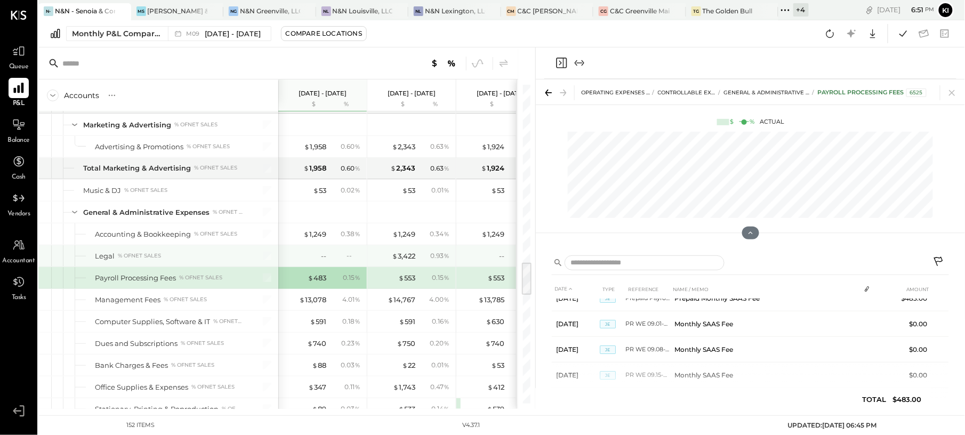
click at [401, 263] on div "$ 3,422 0.93 %" at bounding box center [413, 255] width 80 height 21
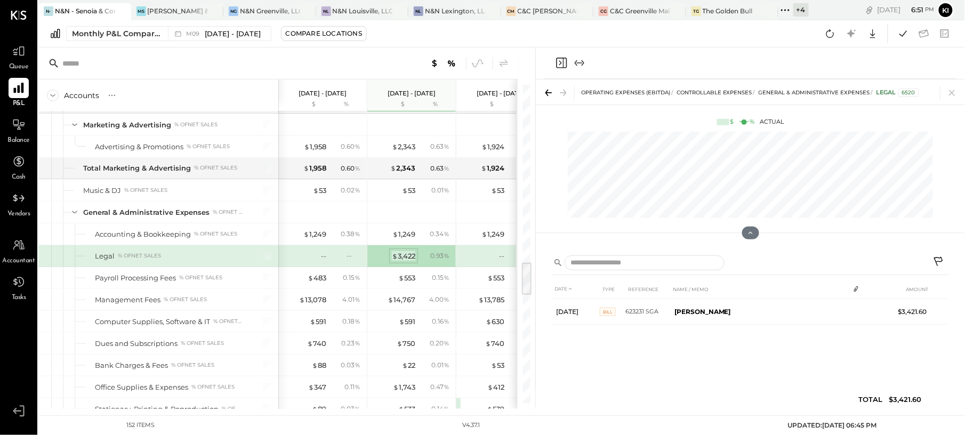
scroll to position [0, 0]
click at [404, 261] on div "$ 3,422" at bounding box center [403, 256] width 23 height 10
click at [318, 284] on div "$ 483 0.15 %" at bounding box center [324, 277] width 80 height 21
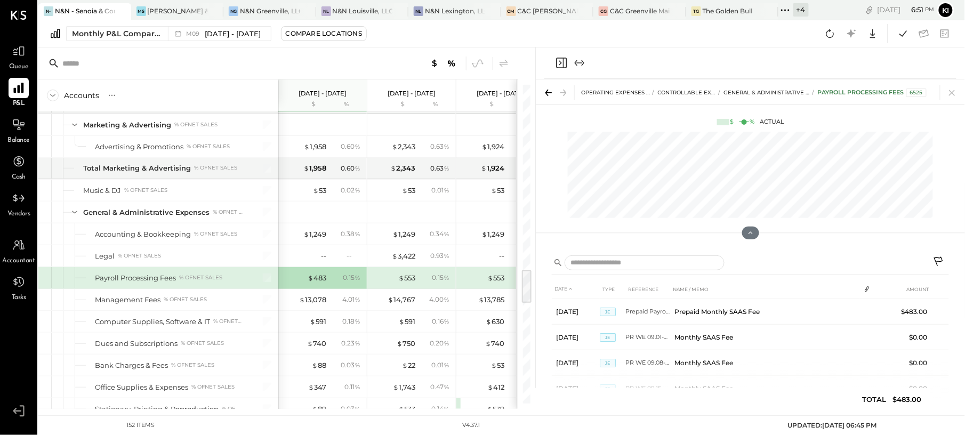
scroll to position [1777, 0]
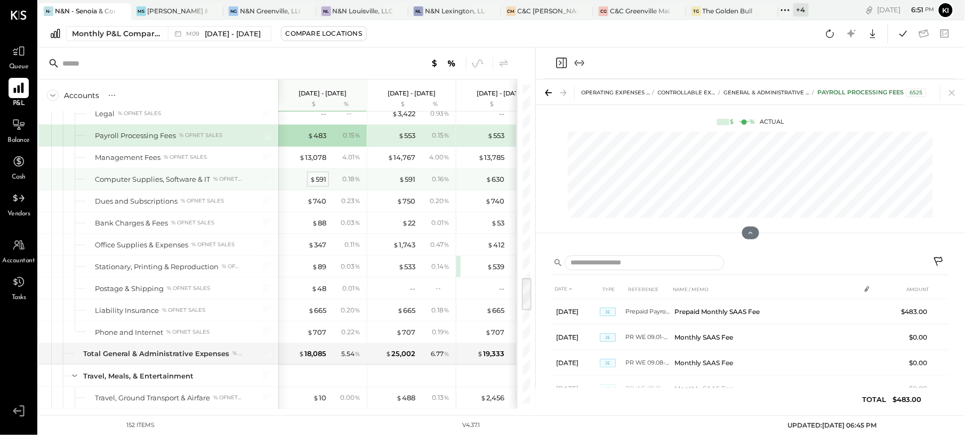
click at [319, 184] on div "$ 591" at bounding box center [318, 179] width 17 height 10
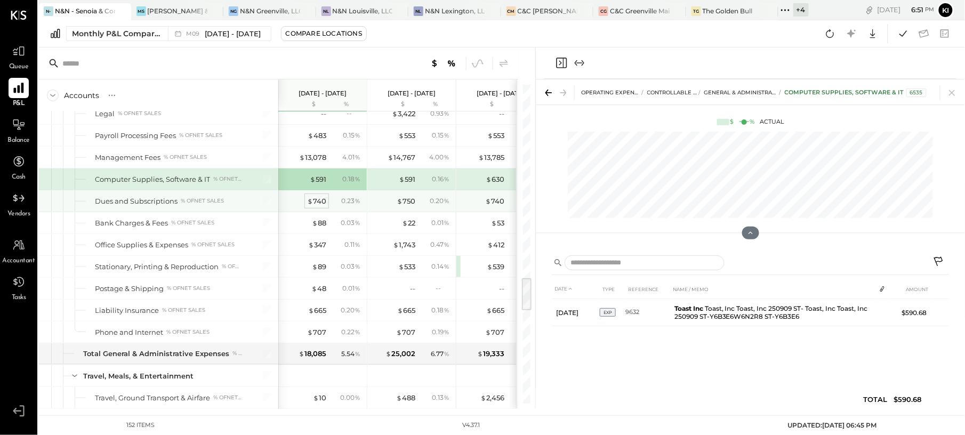
click at [318, 206] on div "$ 740" at bounding box center [316, 201] width 19 height 10
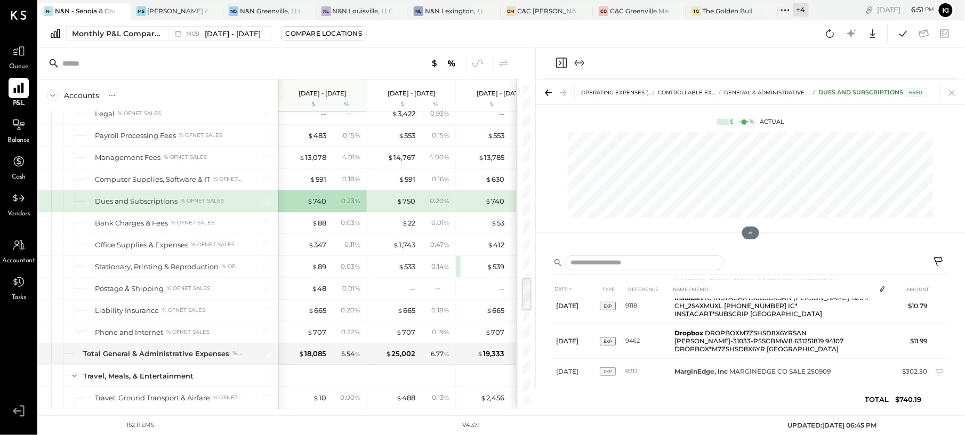
scroll to position [67, 0]
click at [411, 206] on div "$ 750" at bounding box center [406, 201] width 19 height 10
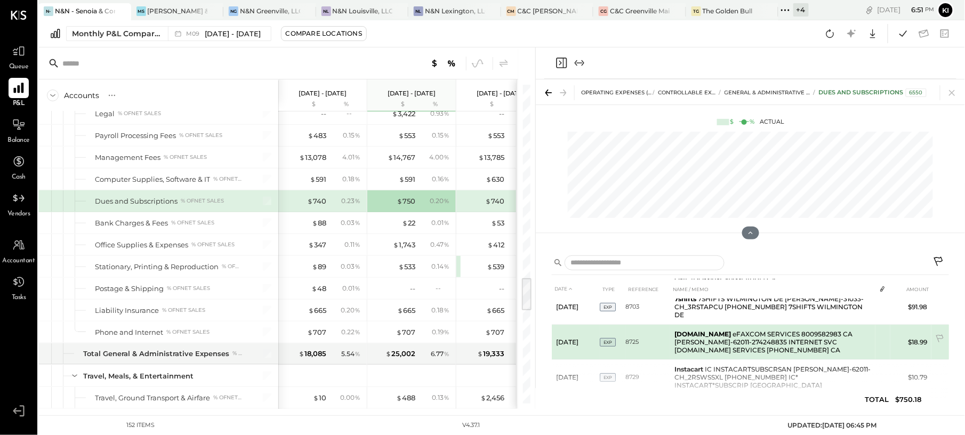
scroll to position [222, 0]
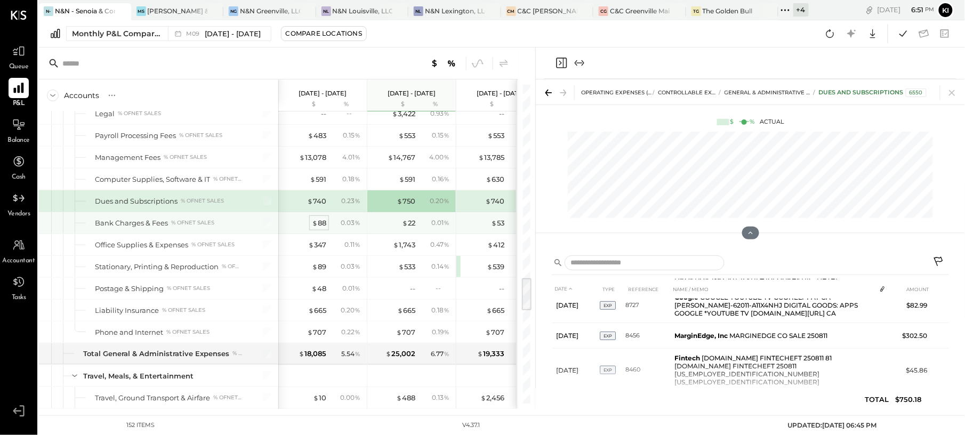
click at [322, 228] on div "$ 88" at bounding box center [319, 223] width 14 height 10
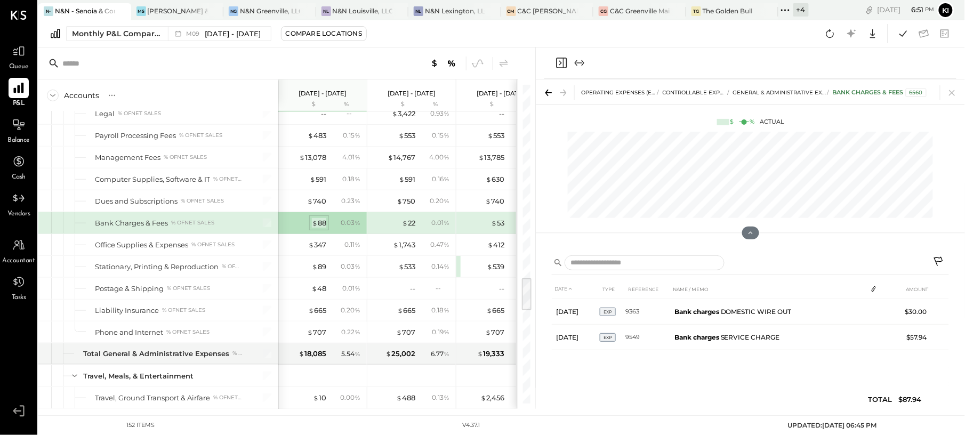
scroll to position [0, 0]
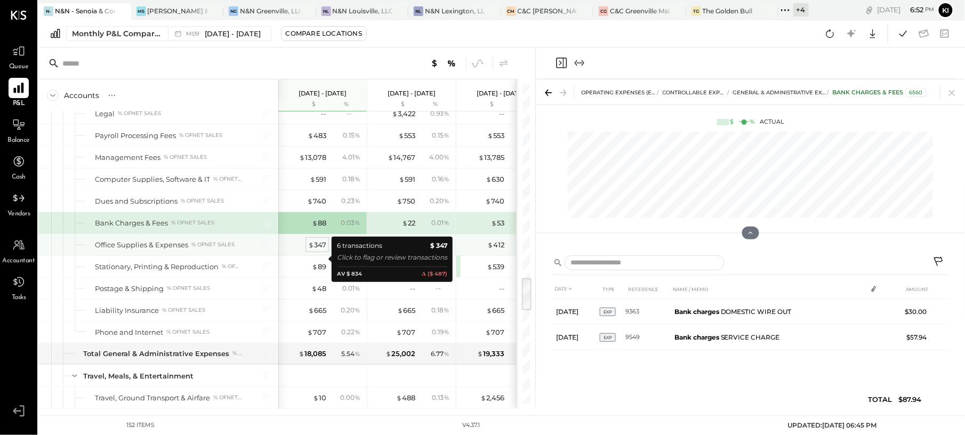
click at [322, 250] on div "$ 347" at bounding box center [317, 245] width 18 height 10
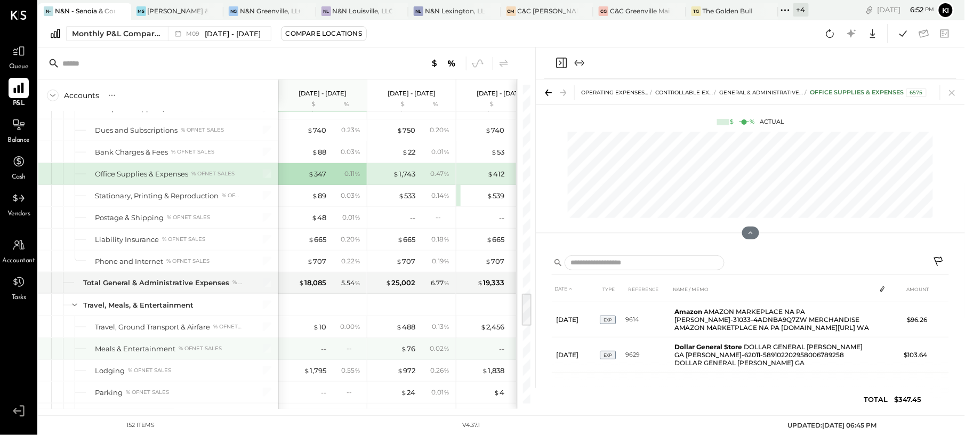
scroll to position [1919, 0]
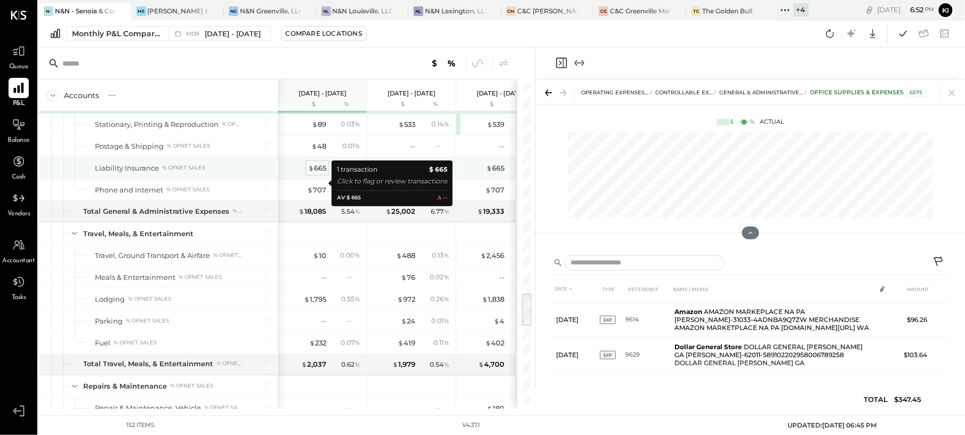
click at [318, 173] on div "$ 665" at bounding box center [317, 168] width 18 height 10
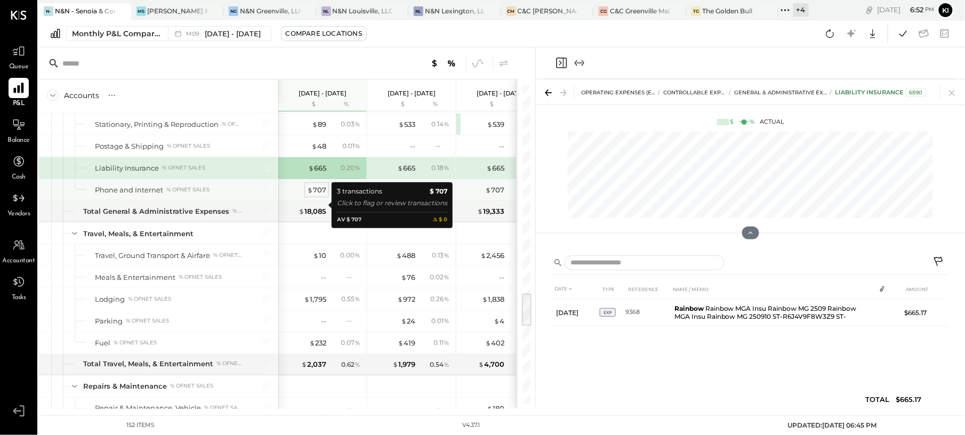
click at [318, 195] on div "$ 707" at bounding box center [316, 190] width 19 height 10
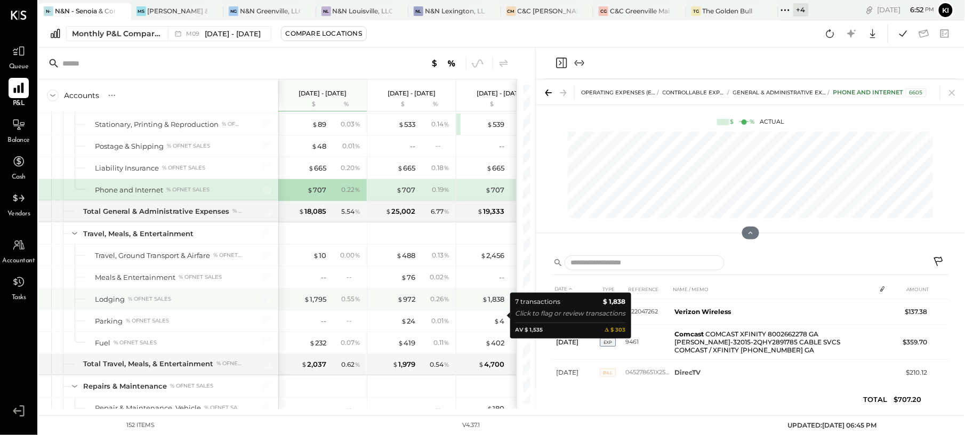
scroll to position [1990, 0]
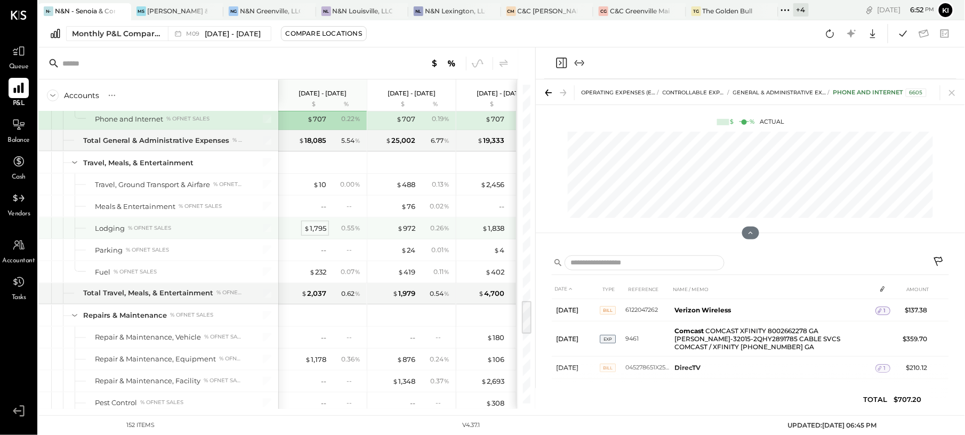
click at [320, 234] on div "$ 1,795" at bounding box center [315, 228] width 22 height 10
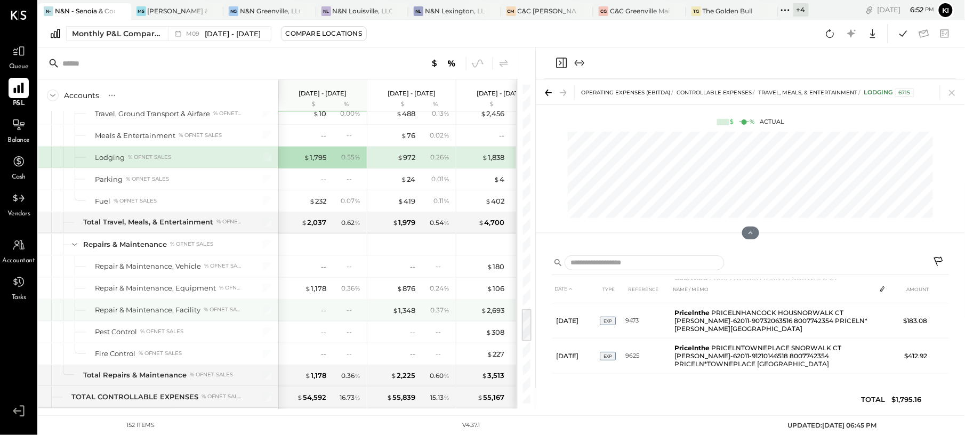
scroll to position [2133, 0]
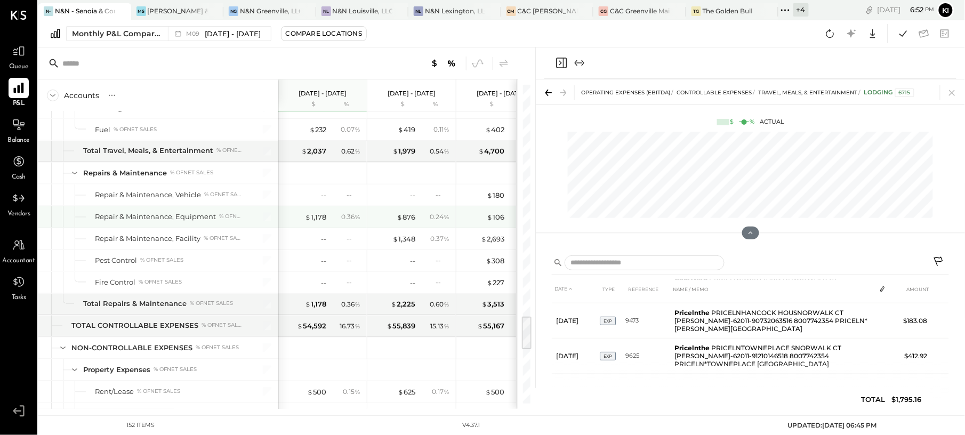
click at [316, 228] on div "$ 1,178 0.36 %" at bounding box center [324, 216] width 80 height 21
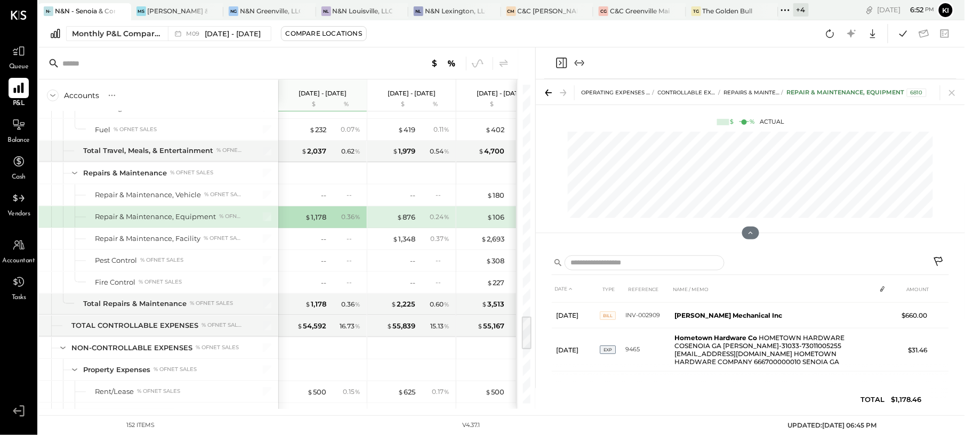
scroll to position [22, 0]
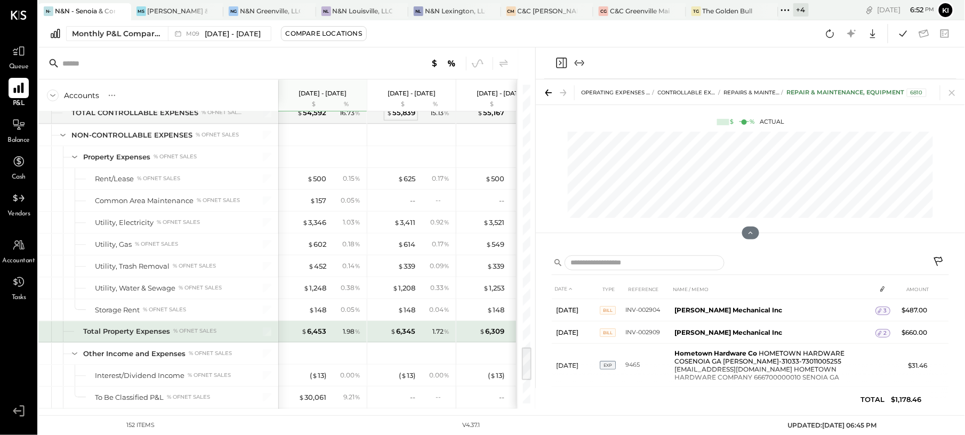
scroll to position [2417, 0]
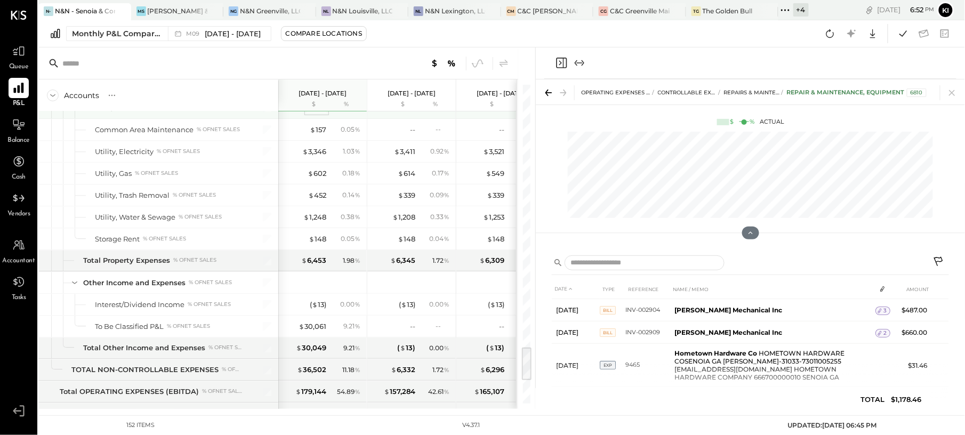
click at [321, 113] on div "$ 500" at bounding box center [316, 108] width 19 height 10
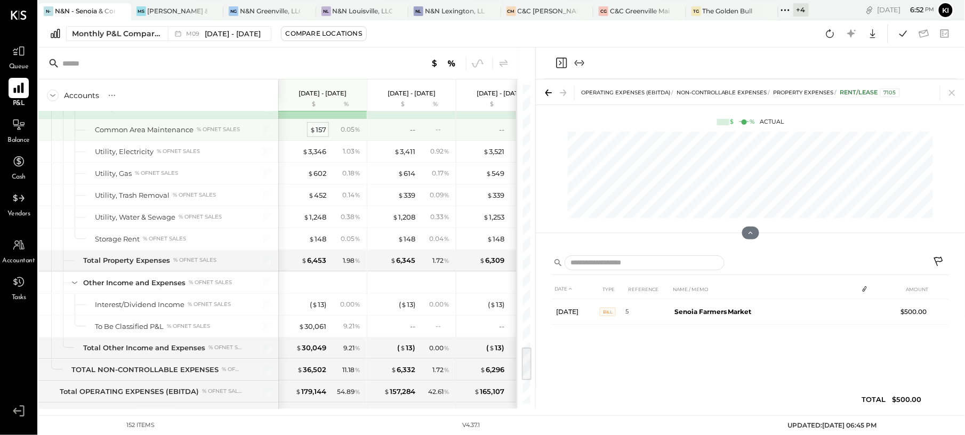
click at [318, 135] on div "$ 157" at bounding box center [318, 130] width 17 height 10
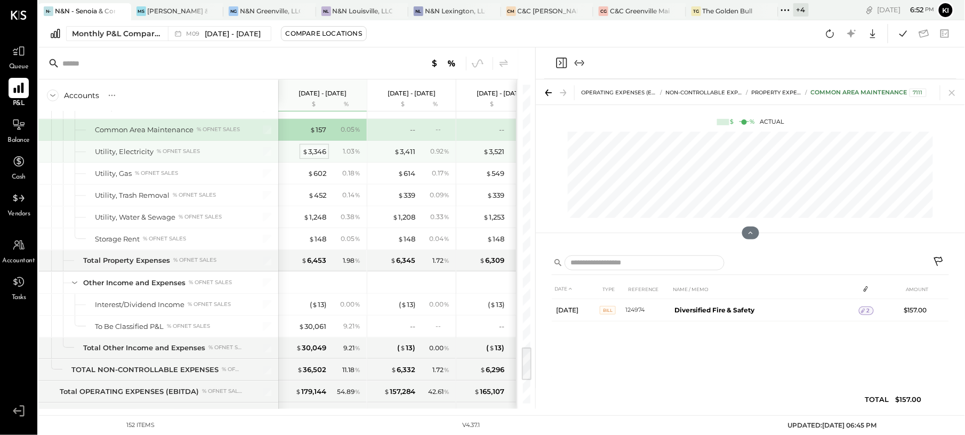
click at [310, 157] on div "$ 3,346" at bounding box center [314, 152] width 24 height 10
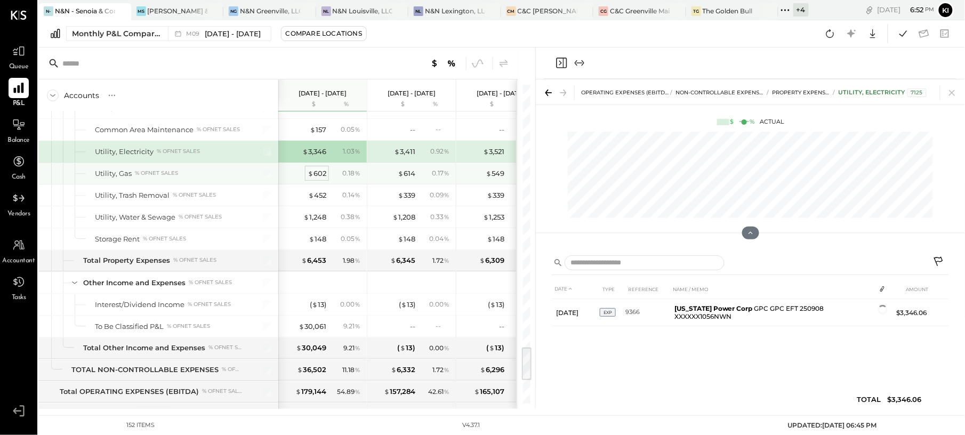
click at [320, 179] on div "$ 602" at bounding box center [317, 173] width 19 height 10
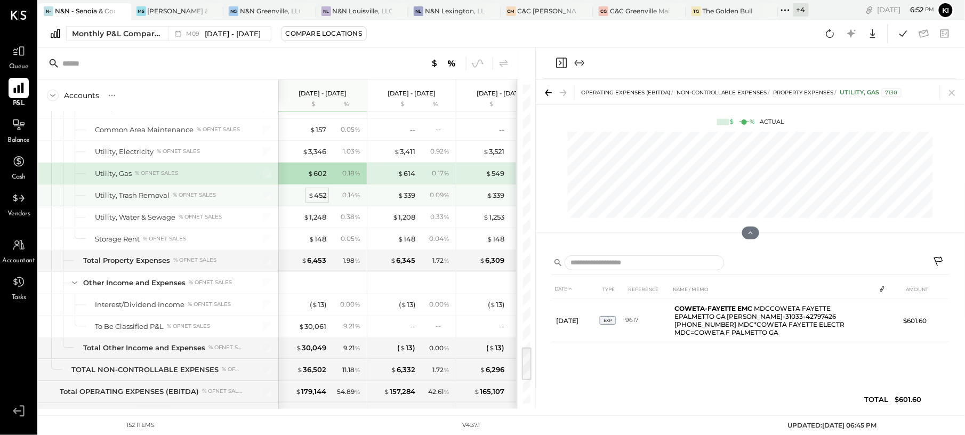
click at [320, 200] on div "$ 452" at bounding box center [317, 195] width 18 height 10
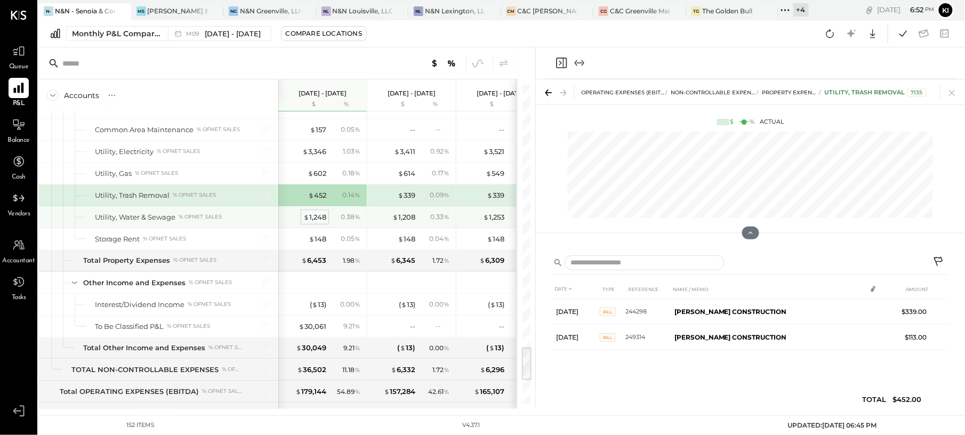
click at [318, 222] on div "$ 1,248" at bounding box center [314, 217] width 23 height 10
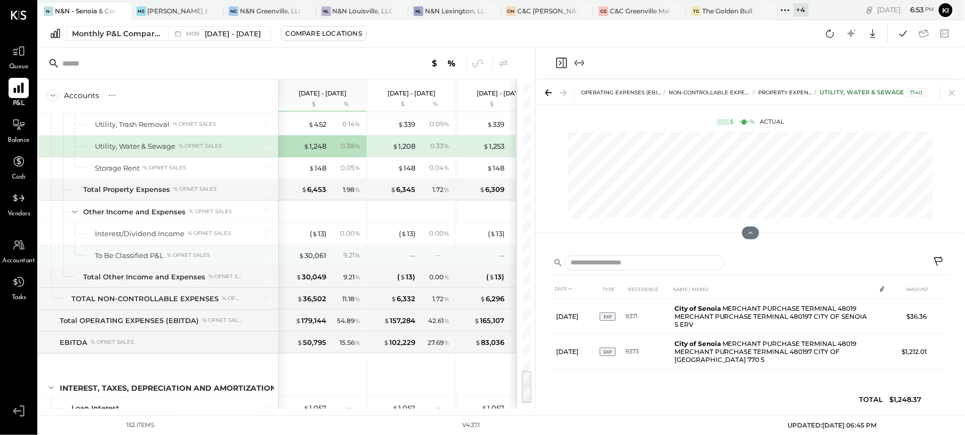
scroll to position [2630, 0]
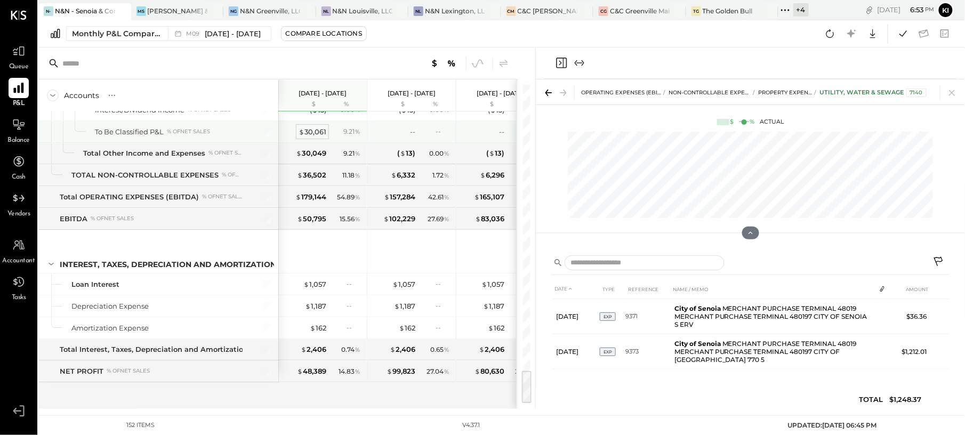
click at [303, 133] on span "$" at bounding box center [302, 131] width 6 height 9
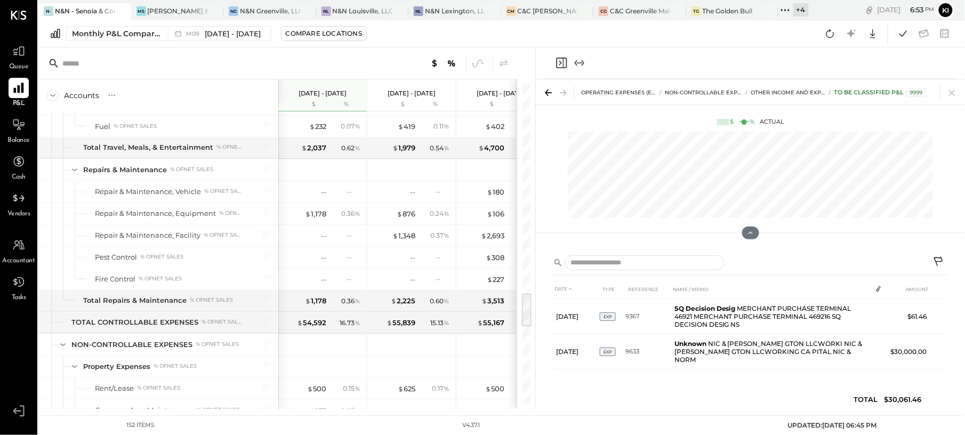
scroll to position [1923, 0]
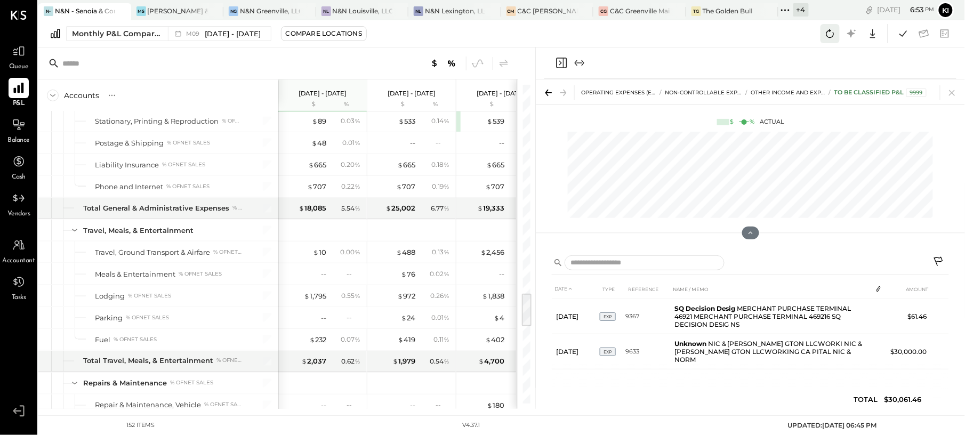
click at [830, 33] on icon at bounding box center [830, 34] width 14 height 14
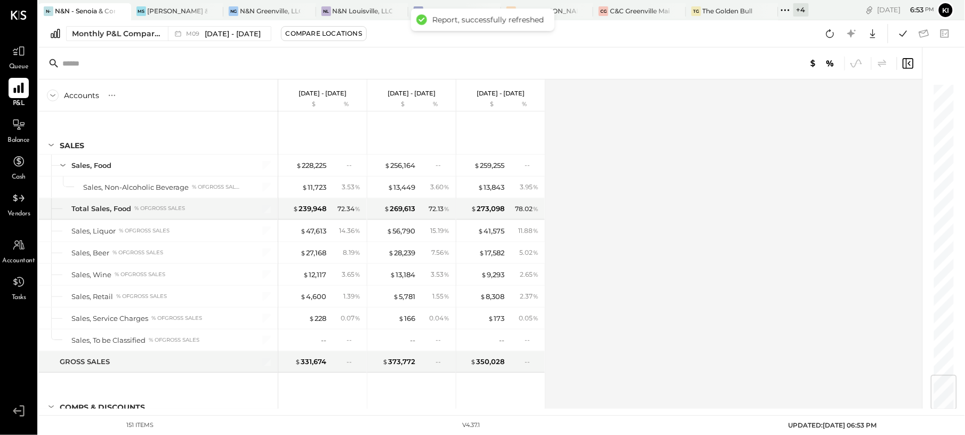
scroll to position [2471, 0]
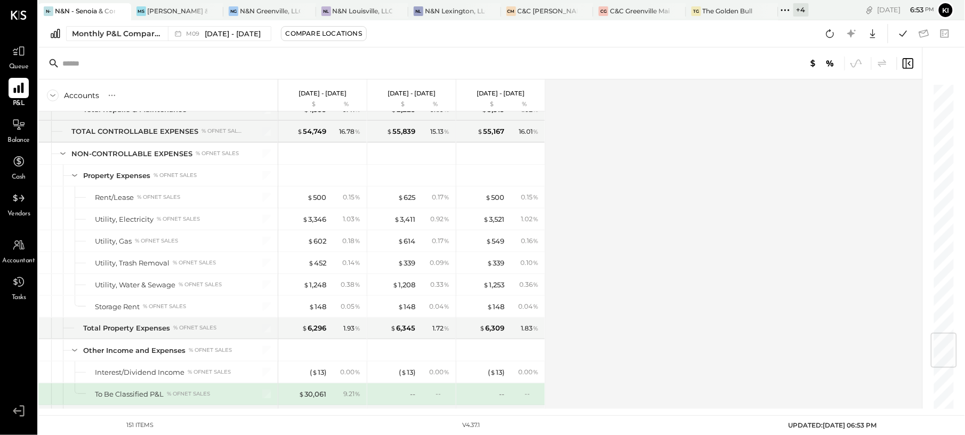
scroll to position [2043, 0]
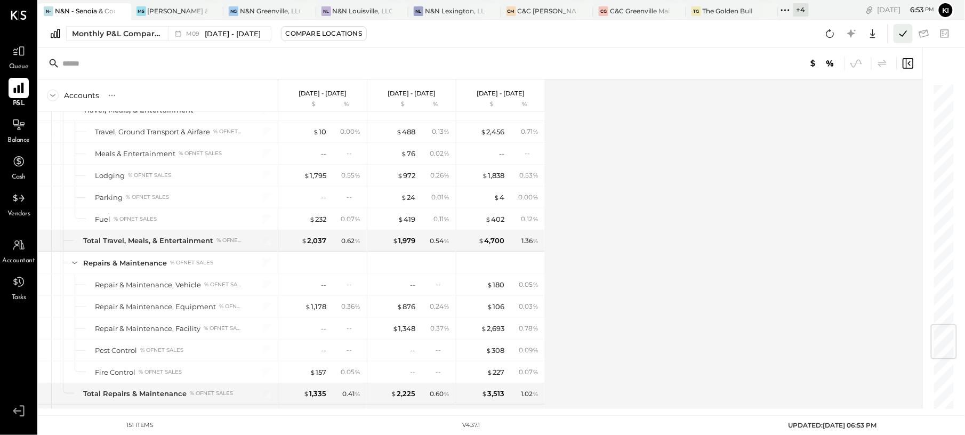
click at [902, 33] on icon at bounding box center [903, 34] width 14 height 14
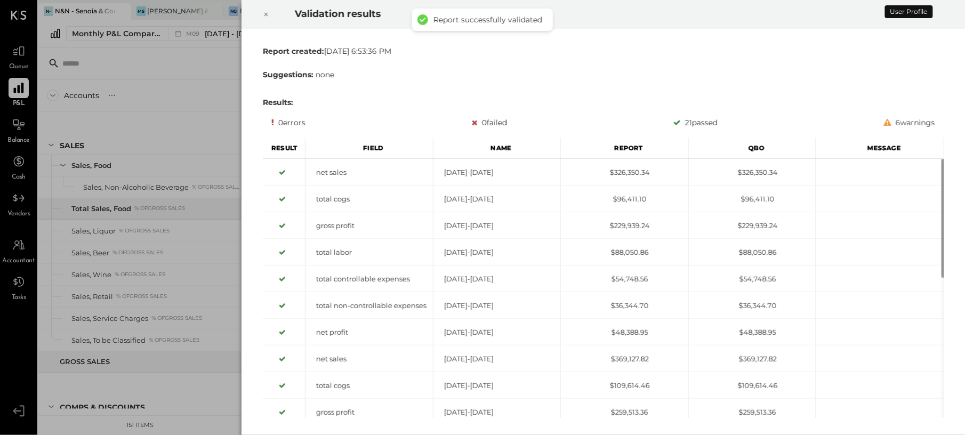
scroll to position [2471, 0]
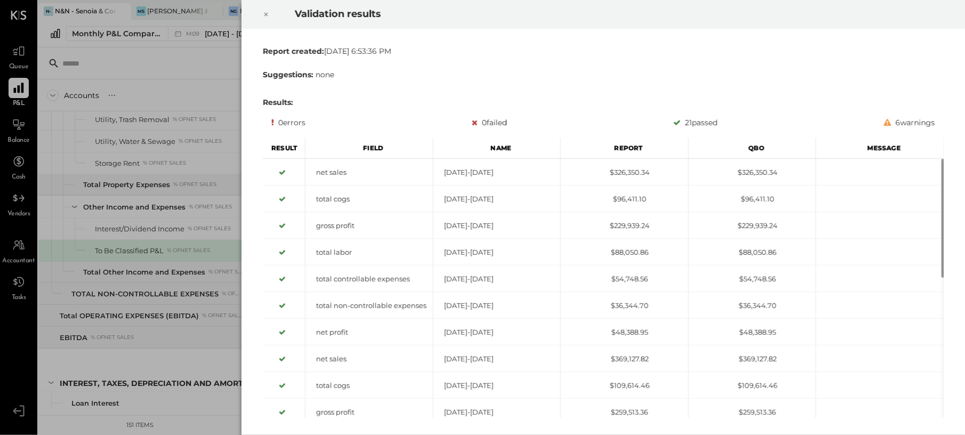
click at [265, 14] on icon at bounding box center [266, 14] width 6 height 13
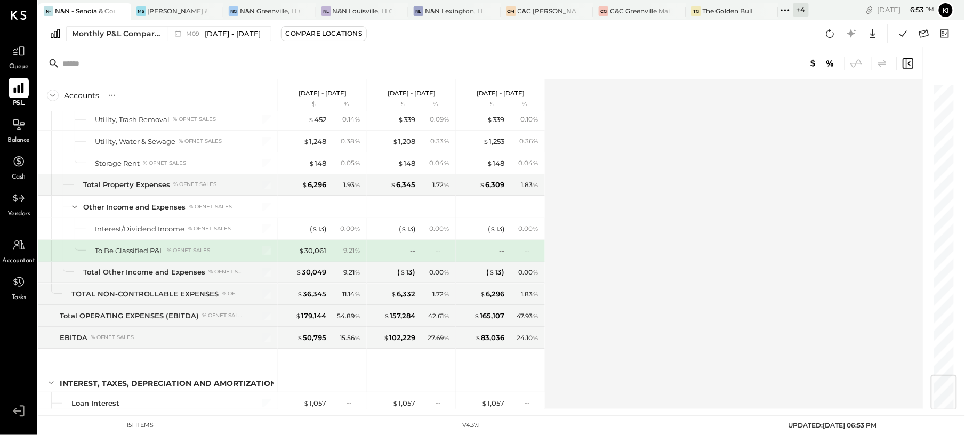
scroll to position [2187, 0]
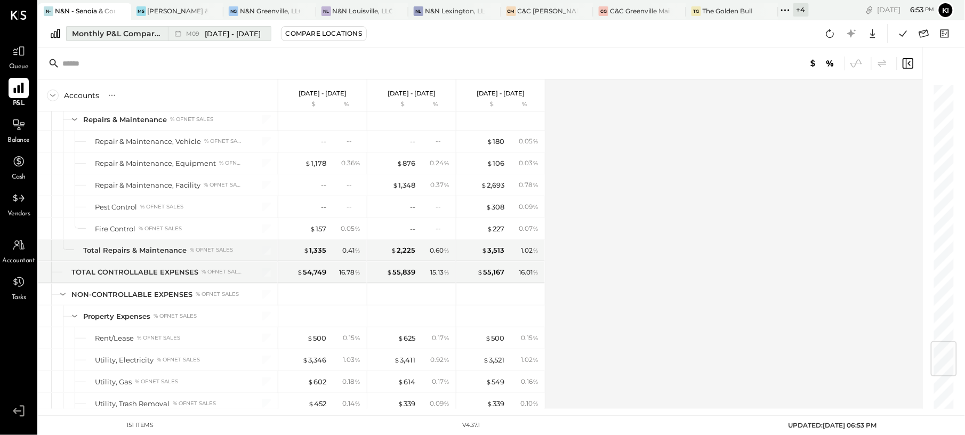
click at [180, 32] on icon at bounding box center [178, 34] width 6 height 6
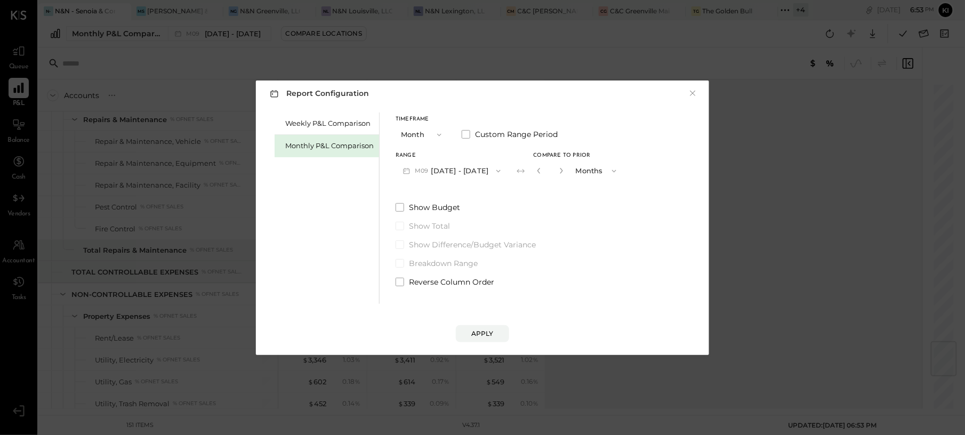
click at [335, 145] on div "Monthly P&L Comparison" at bounding box center [329, 146] width 89 height 10
click at [433, 168] on button "M10 [DATE] - [DATE]" at bounding box center [451, 171] width 111 height 20
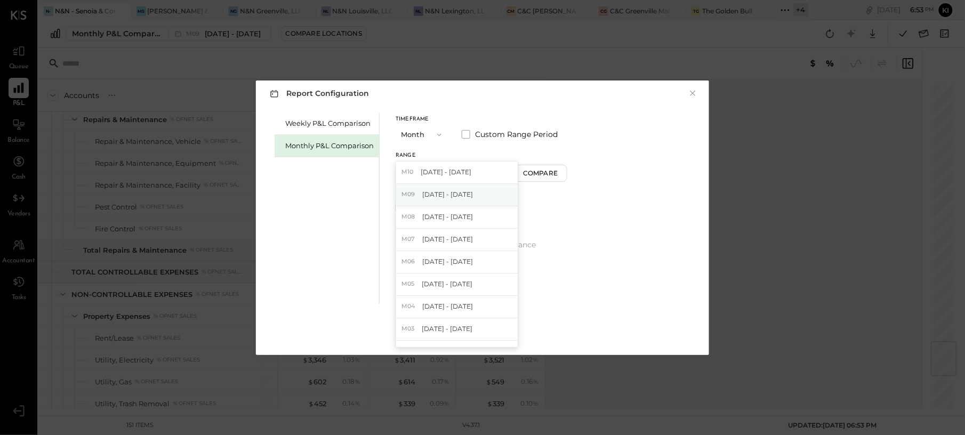
click at [446, 197] on span "[DATE] - [DATE]" at bounding box center [447, 194] width 51 height 9
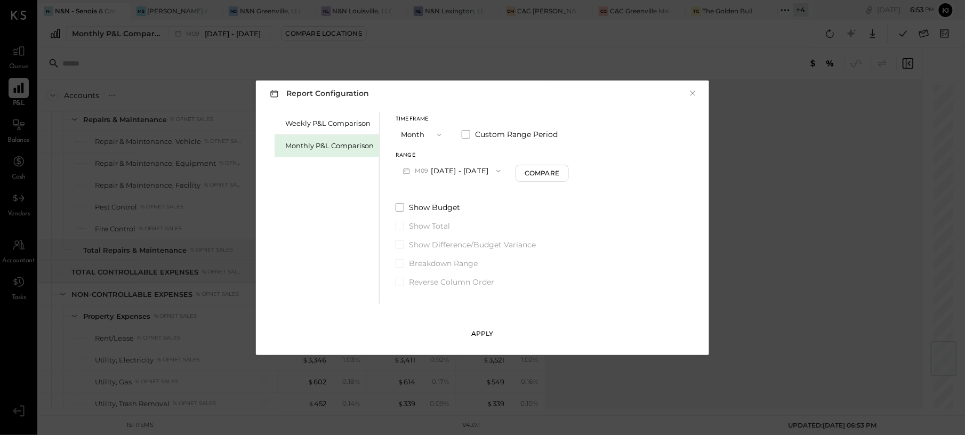
click at [493, 330] on div "Apply" at bounding box center [482, 333] width 22 height 9
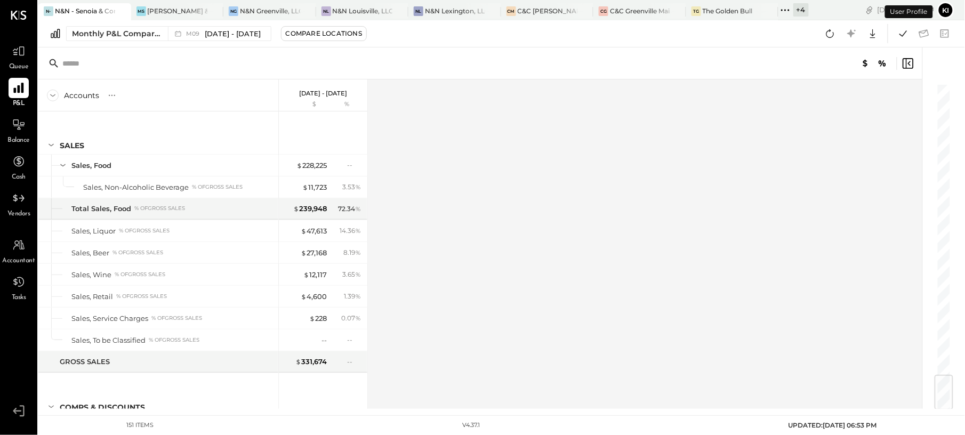
scroll to position [2471, 0]
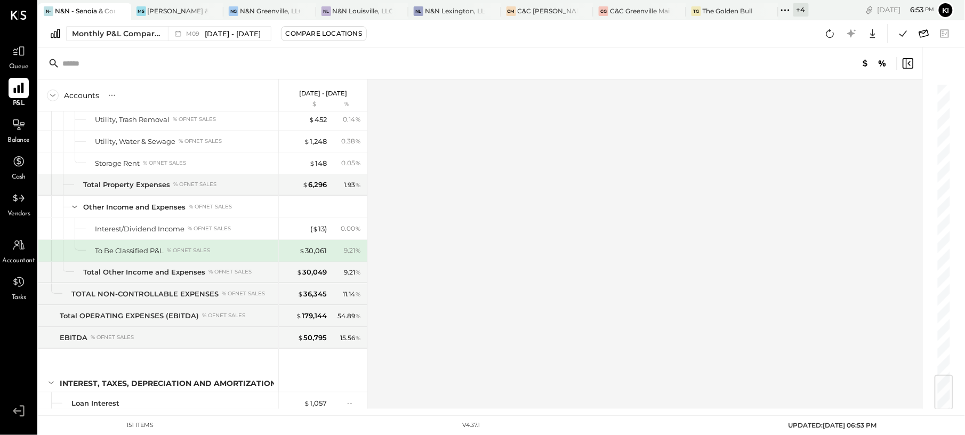
click at [922, 36] on icon at bounding box center [924, 34] width 14 height 14
click at [896, 33] on icon at bounding box center [903, 34] width 14 height 14
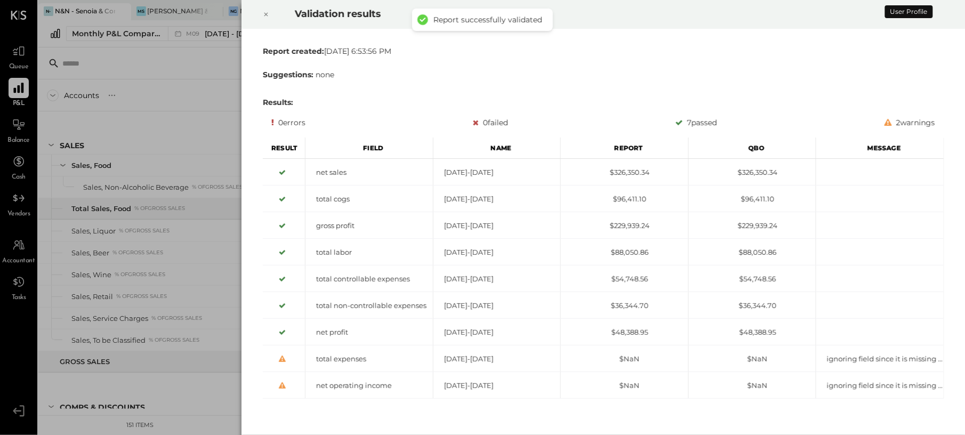
scroll to position [2471, 0]
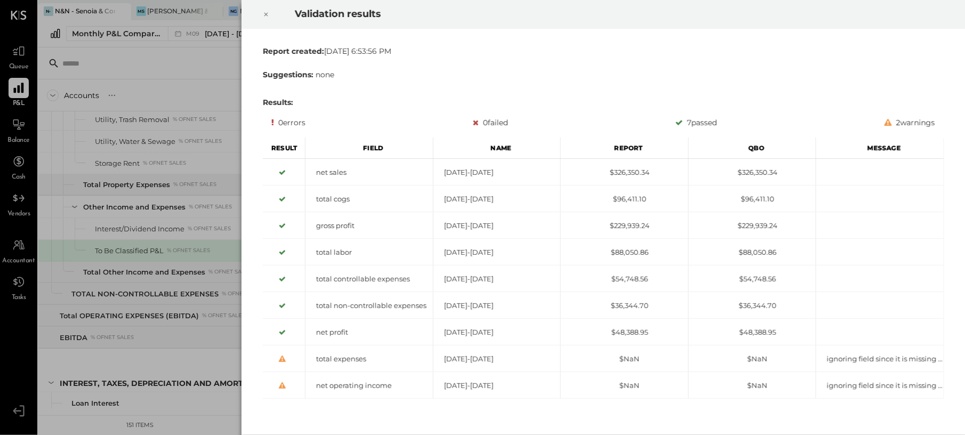
click at [269, 14] on icon at bounding box center [266, 14] width 6 height 13
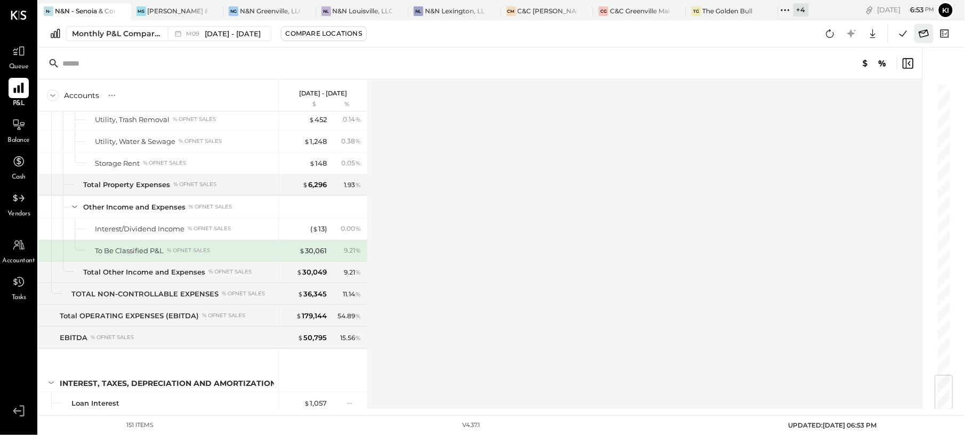
click at [923, 34] on icon at bounding box center [924, 34] width 14 height 14
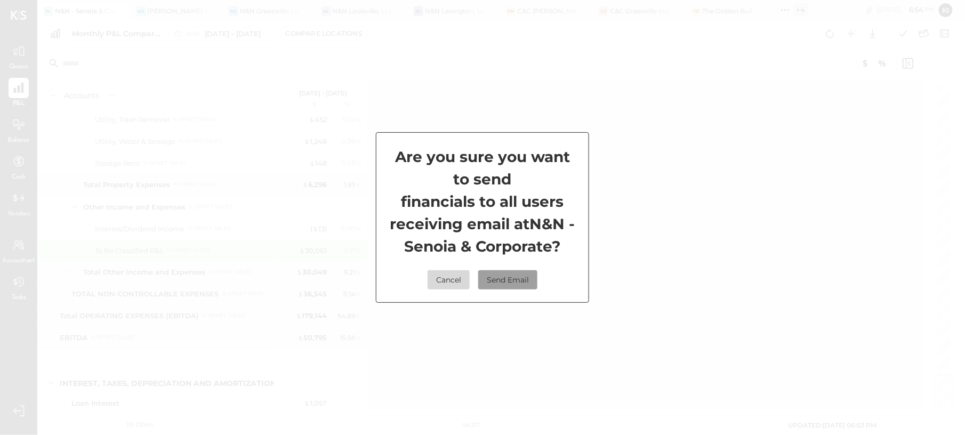
click at [524, 277] on button "Send Email" at bounding box center [507, 279] width 59 height 19
